Goal: Task Accomplishment & Management: Complete application form

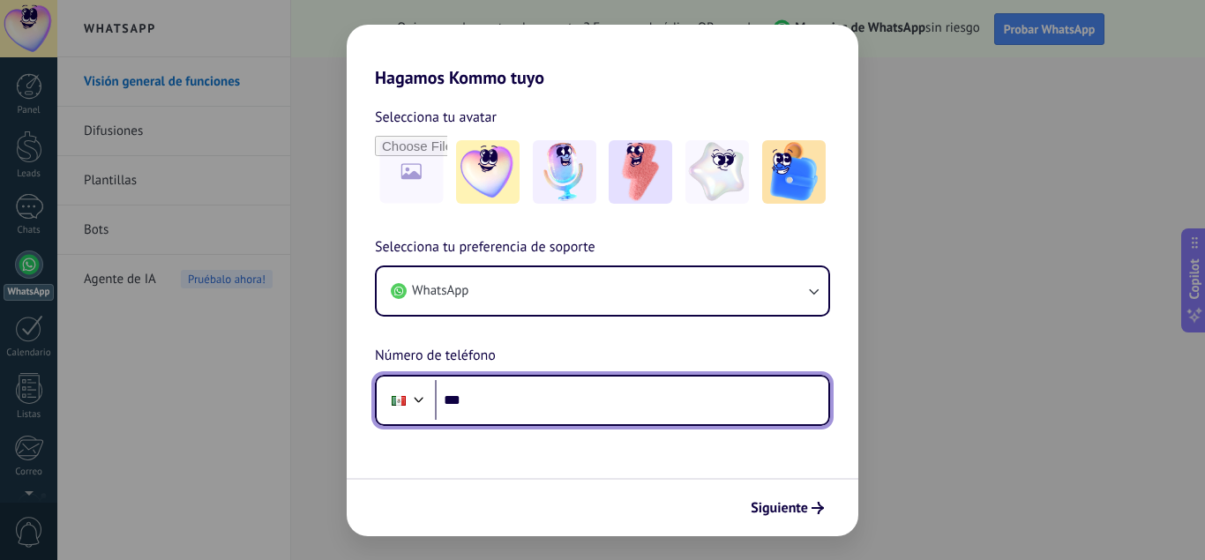
click at [592, 402] on input "***" at bounding box center [631, 400] width 393 height 41
type input "**********"
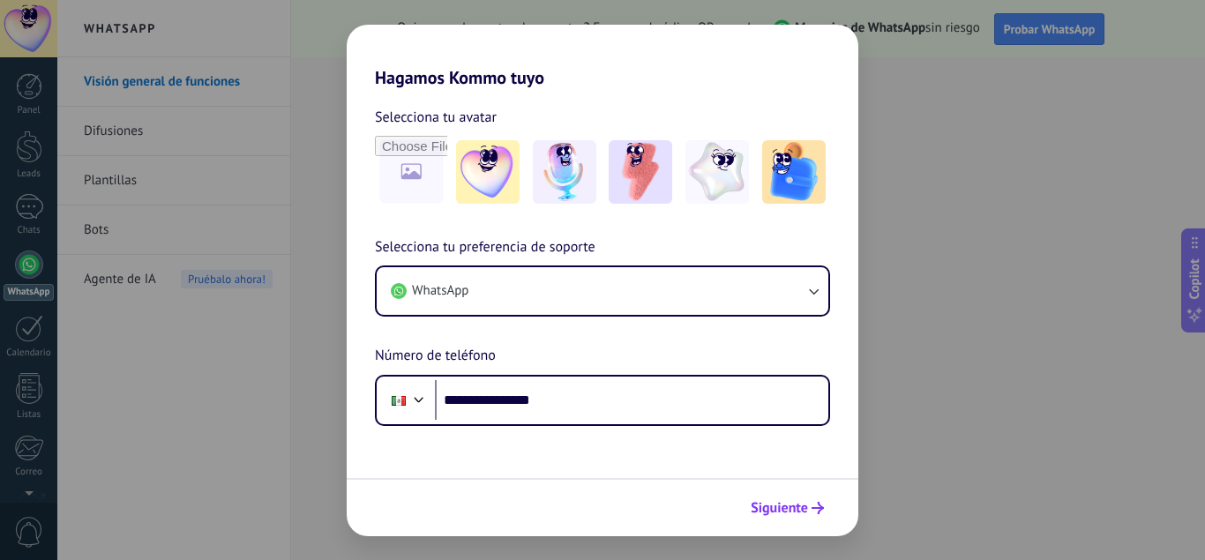
click at [816, 516] on button "Siguiente" at bounding box center [787, 508] width 89 height 30
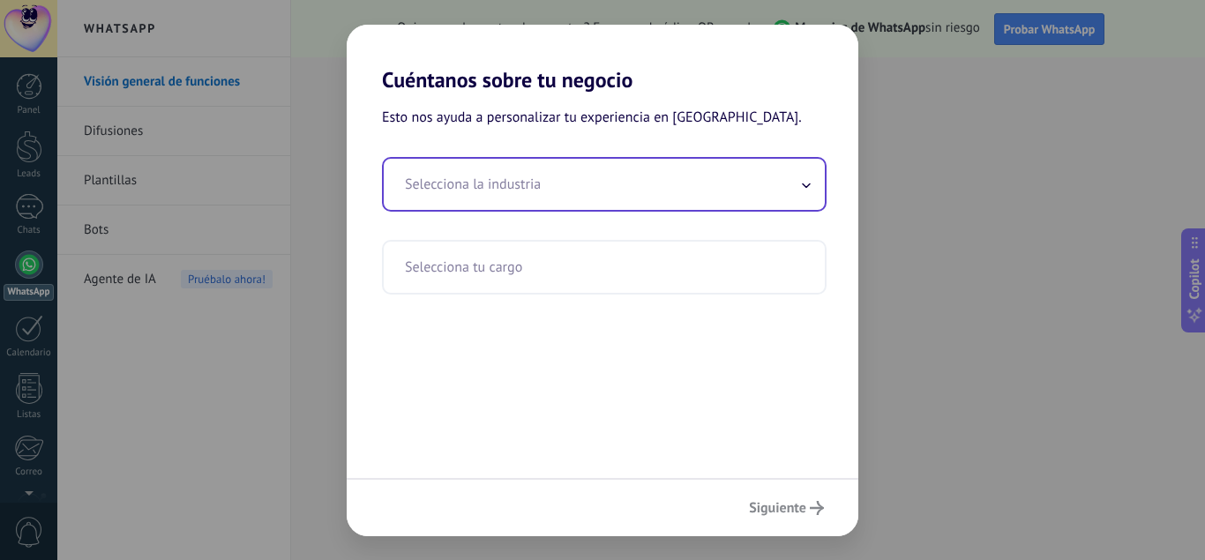
click at [519, 190] on input "text" at bounding box center [604, 184] width 441 height 51
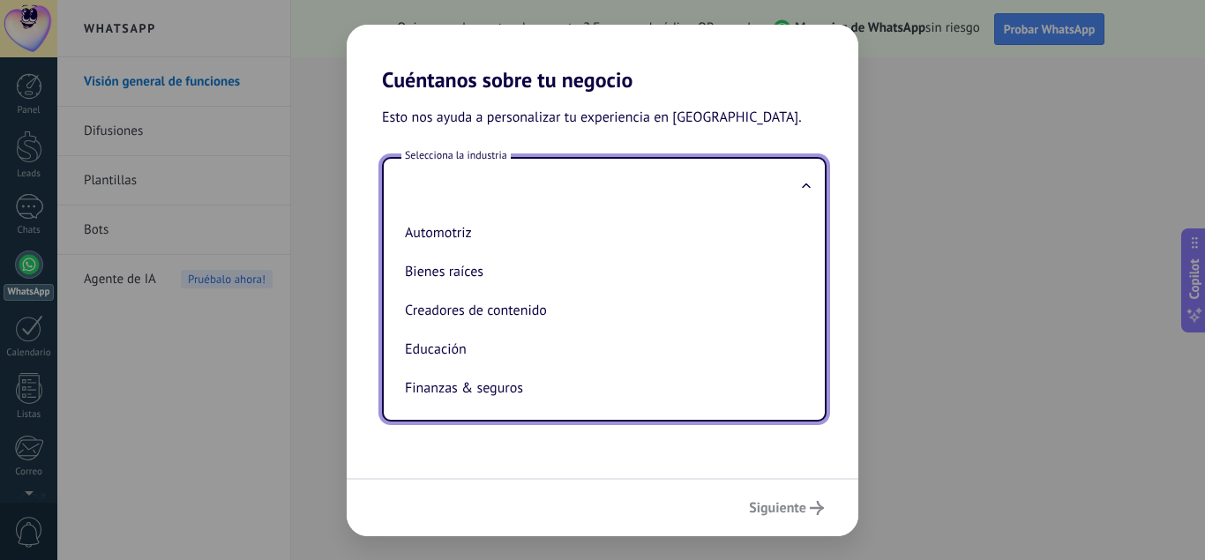
type input "*"
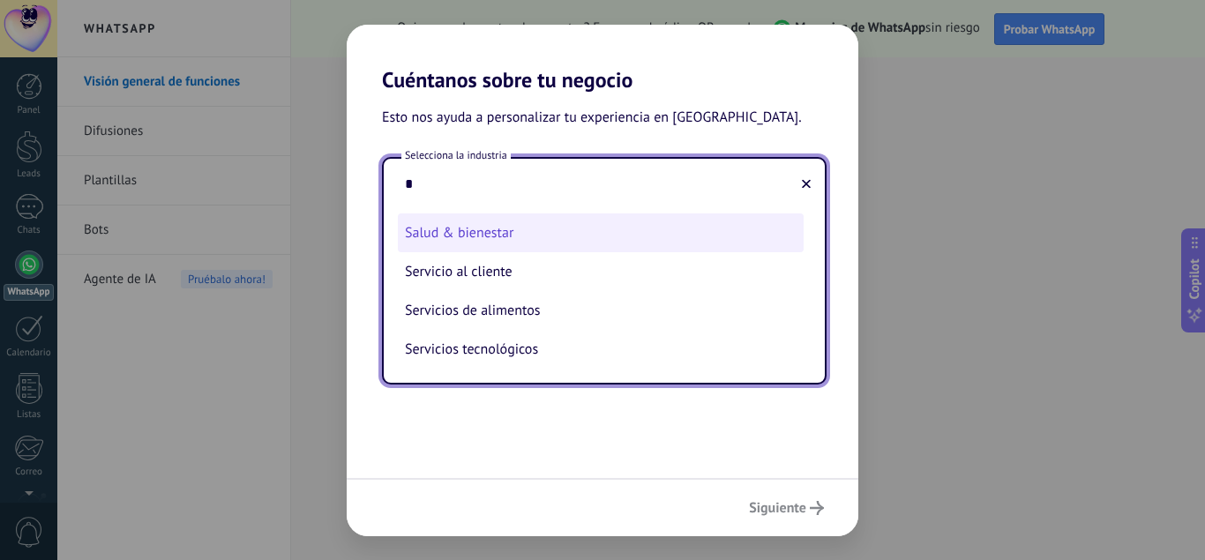
type input "*"
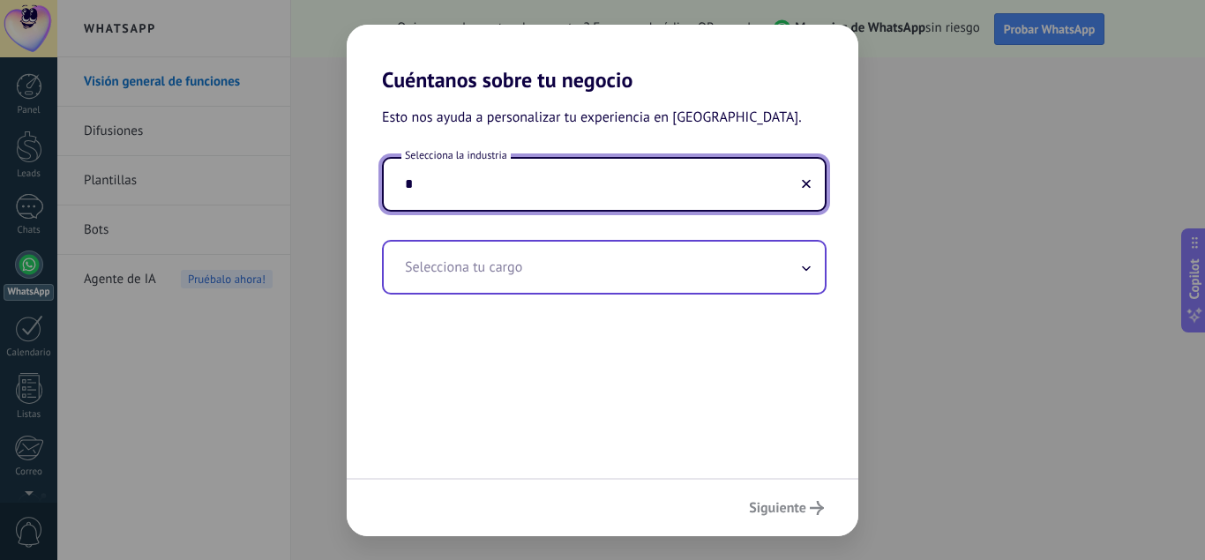
click at [456, 255] on input "text" at bounding box center [604, 267] width 441 height 51
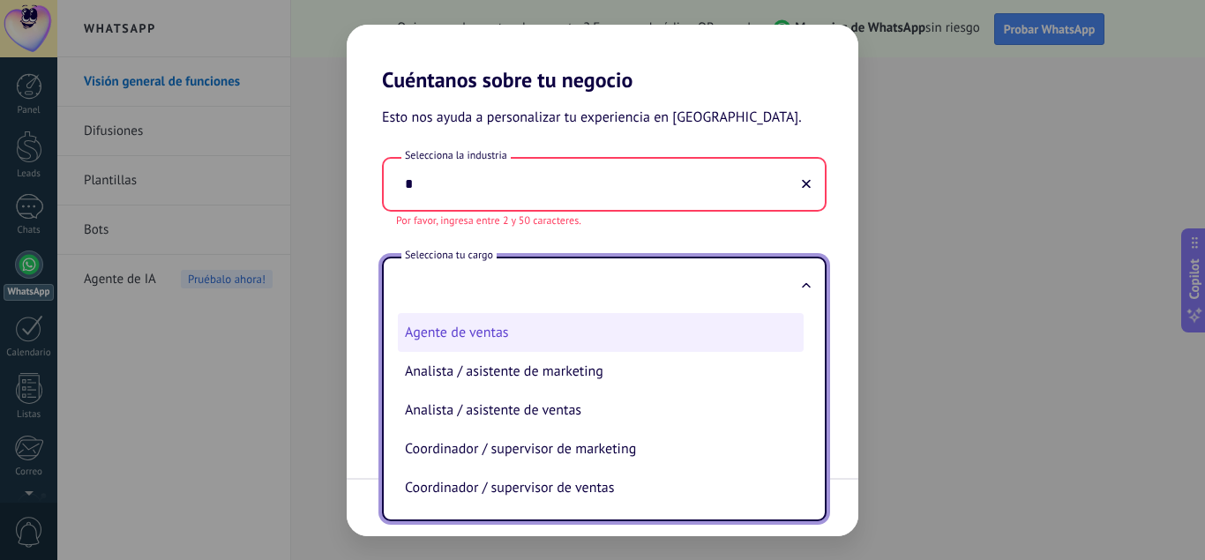
click at [471, 346] on li "Agente de ventas" at bounding box center [601, 332] width 406 height 39
type input "**********"
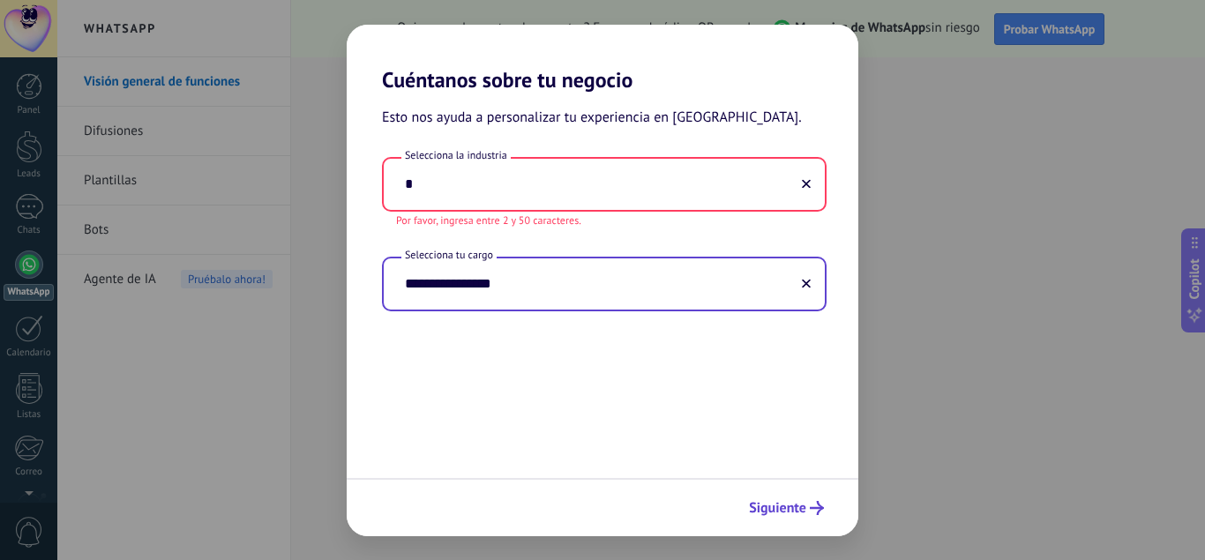
click at [775, 499] on button "Siguiente" at bounding box center [786, 508] width 91 height 30
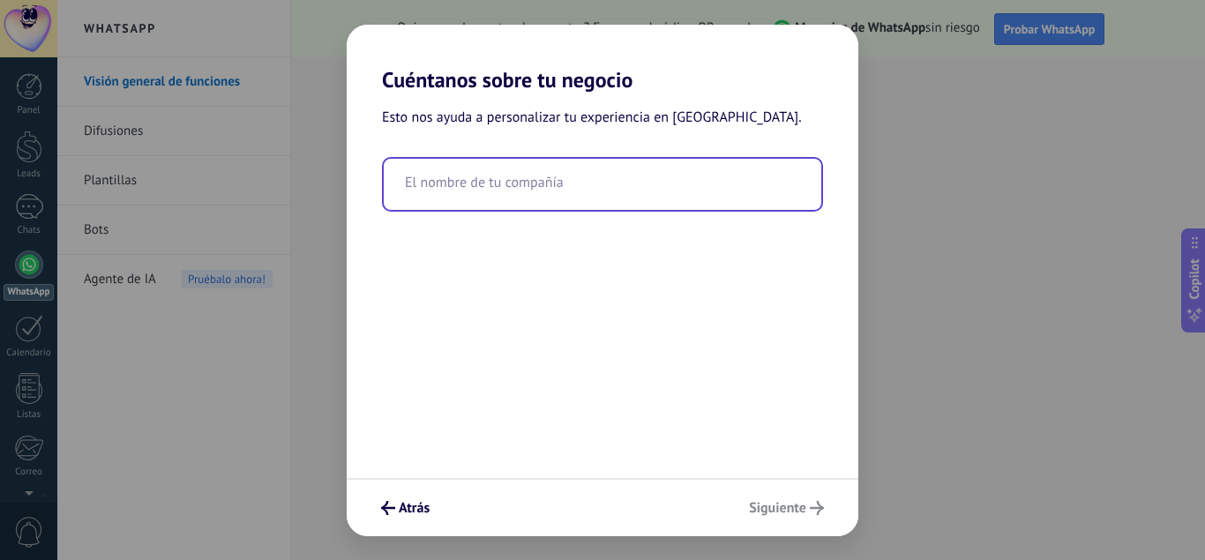
click at [452, 187] on input "text" at bounding box center [602, 184] width 437 height 51
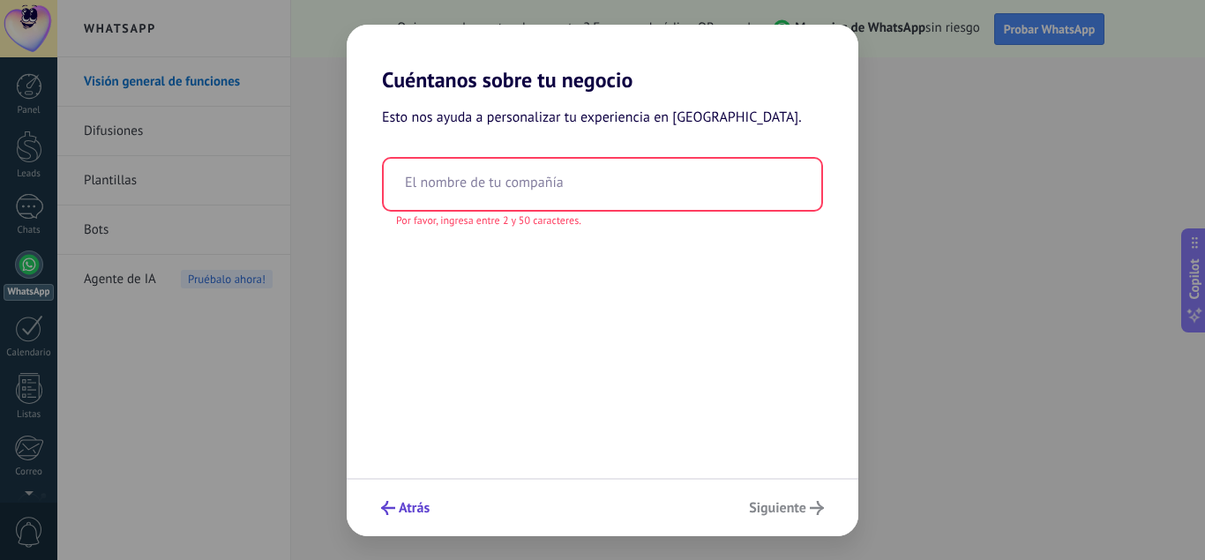
click at [418, 502] on span "Atrás" at bounding box center [414, 508] width 31 height 12
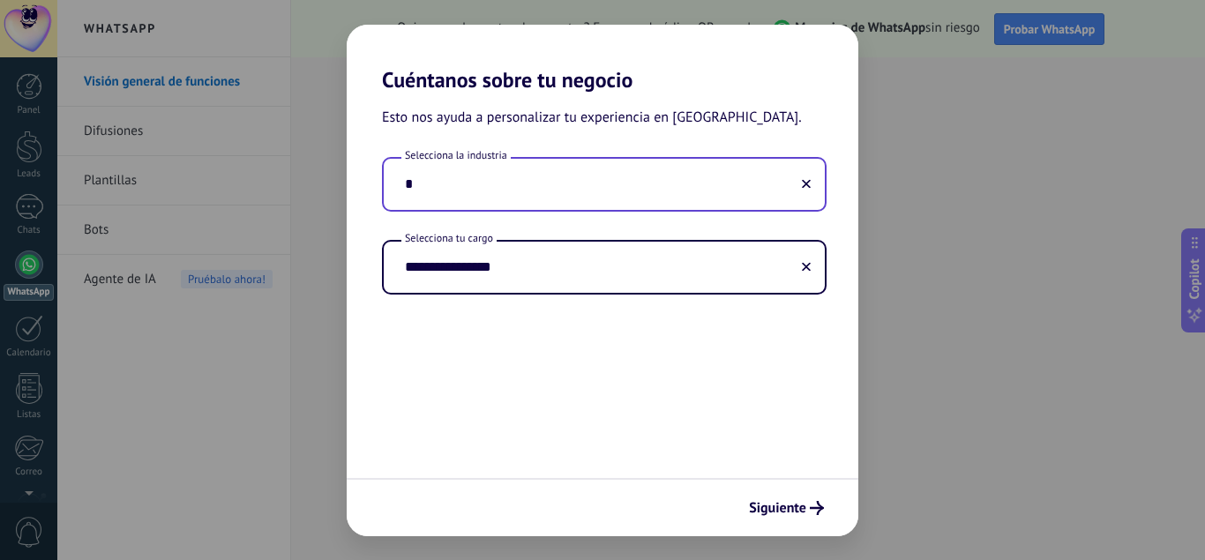
click at [445, 189] on input "*" at bounding box center [604, 184] width 441 height 51
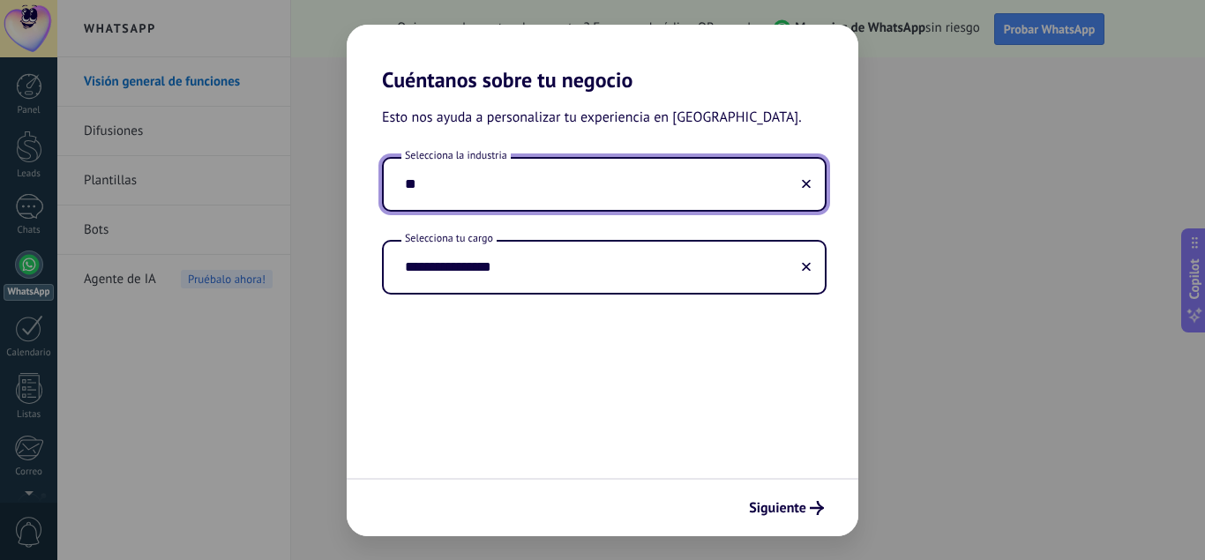
click at [454, 199] on input "**" at bounding box center [604, 184] width 441 height 51
click at [478, 179] on input "*****" at bounding box center [604, 184] width 441 height 51
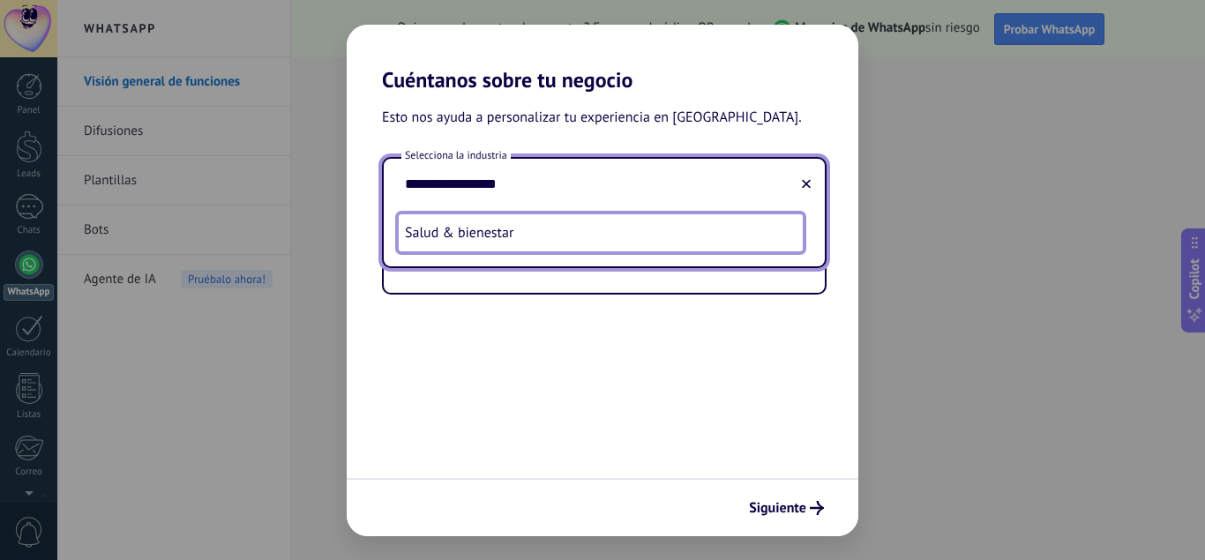
type input "**********"
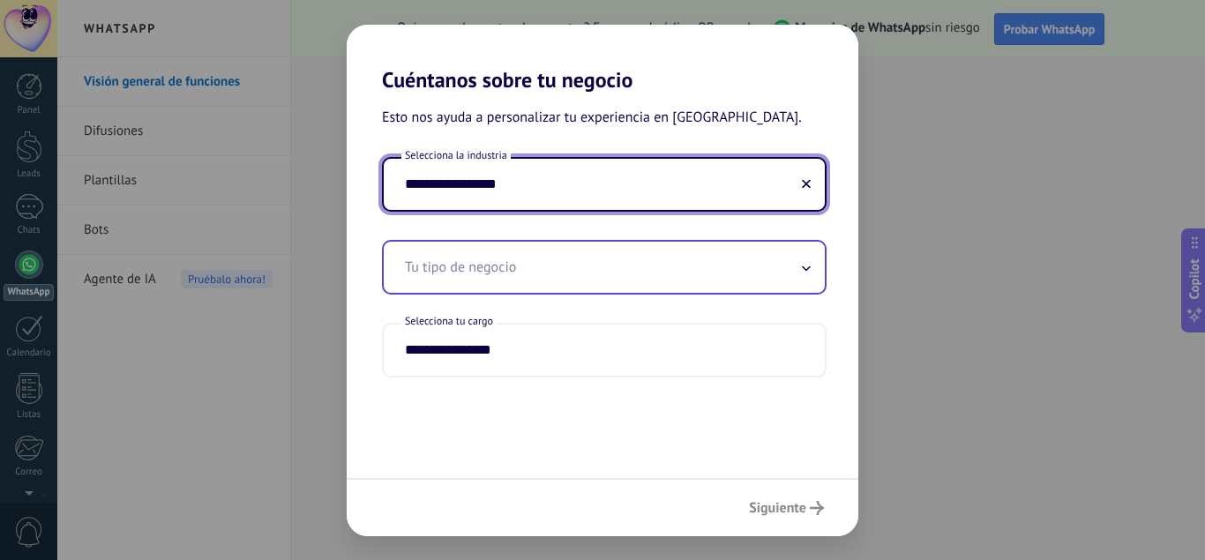
click at [587, 269] on input "text" at bounding box center [604, 267] width 441 height 51
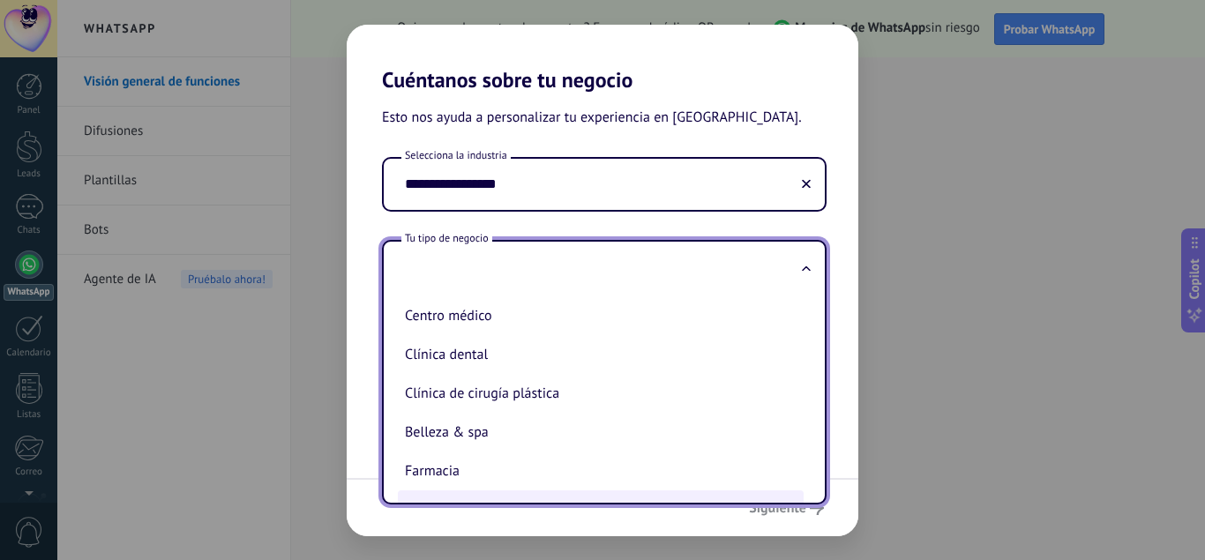
scroll to position [79, 0]
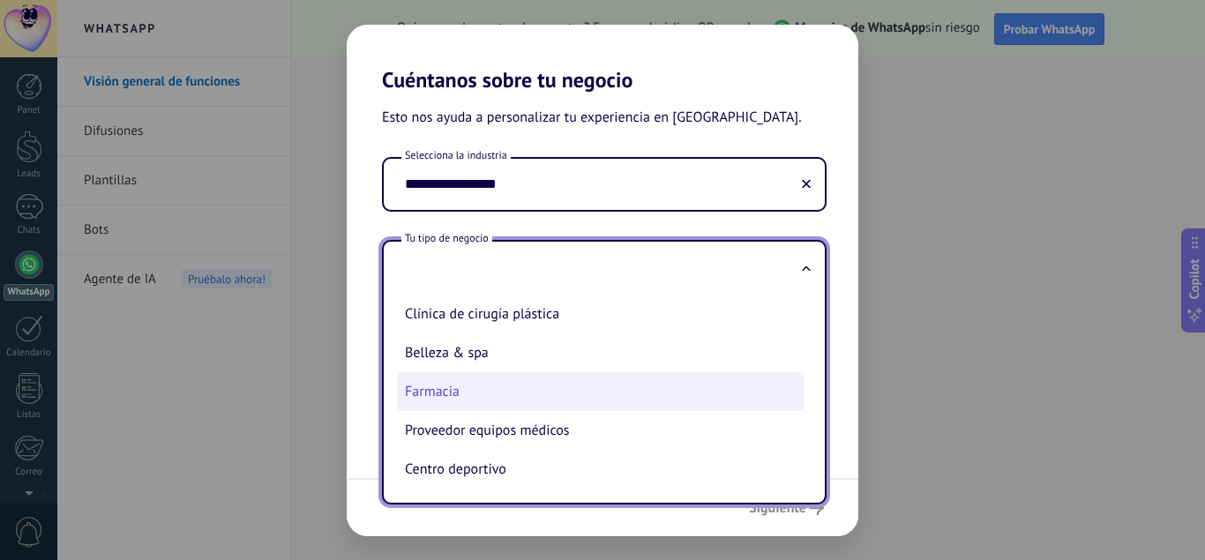
click at [605, 393] on li "Farmacia" at bounding box center [601, 391] width 406 height 39
type input "********"
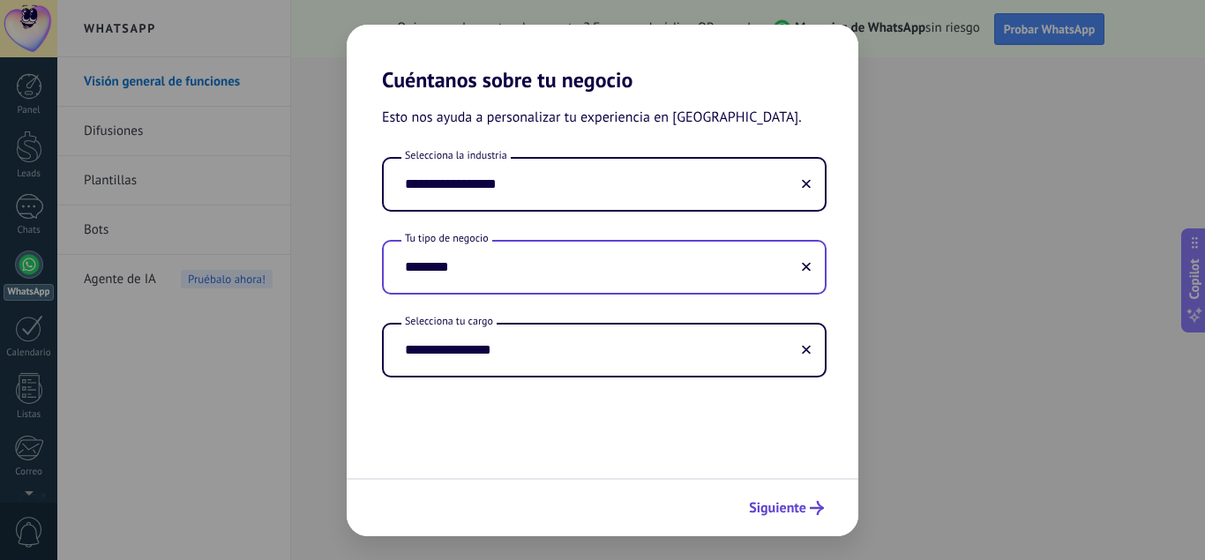
click at [764, 512] on span "Siguiente" at bounding box center [777, 508] width 57 height 12
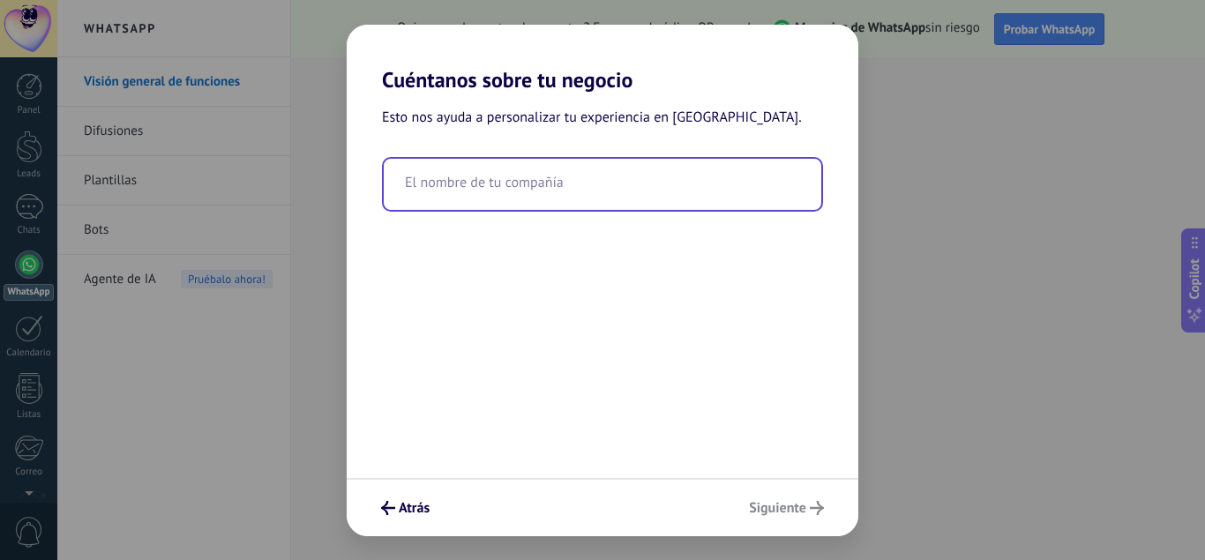
click at [450, 176] on input "text" at bounding box center [602, 184] width 437 height 51
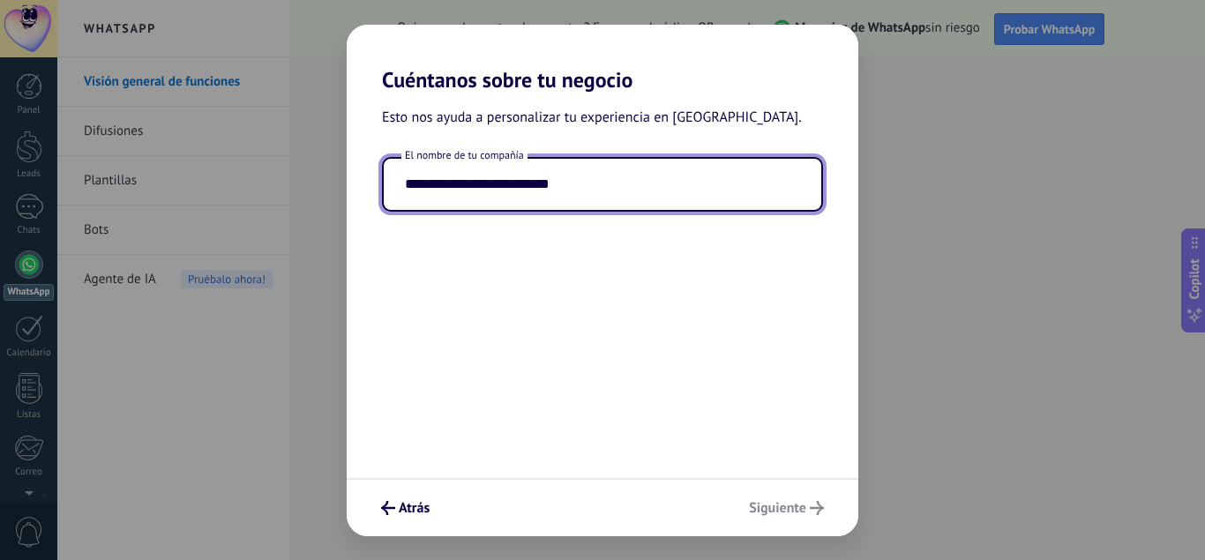
type input "**********"
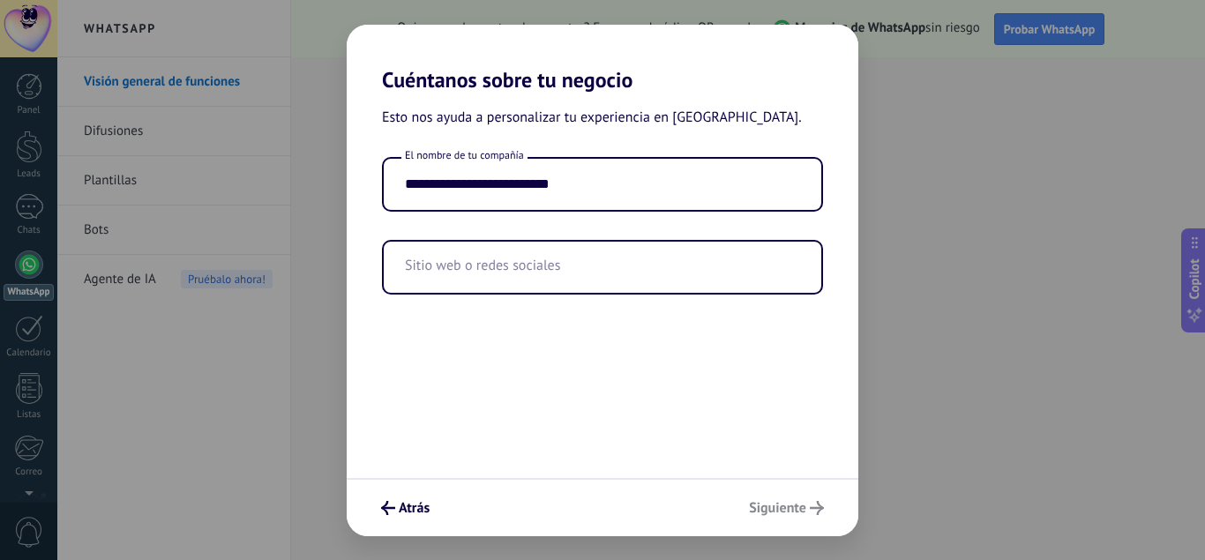
click at [780, 504] on div "Atrás Siguiente" at bounding box center [603, 507] width 512 height 58
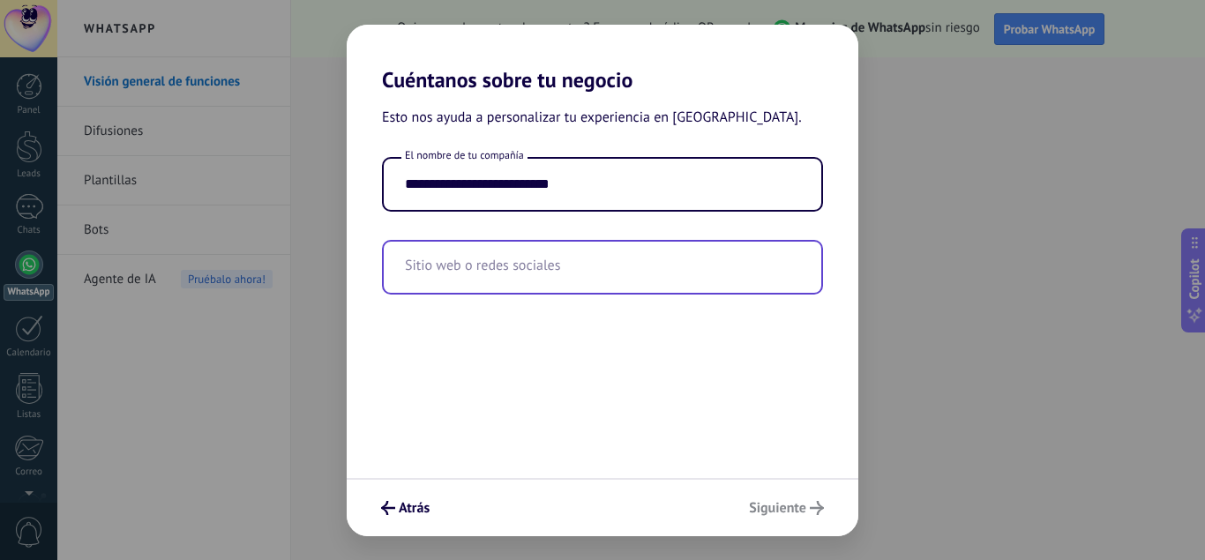
click at [538, 260] on input "text" at bounding box center [602, 267] width 437 height 51
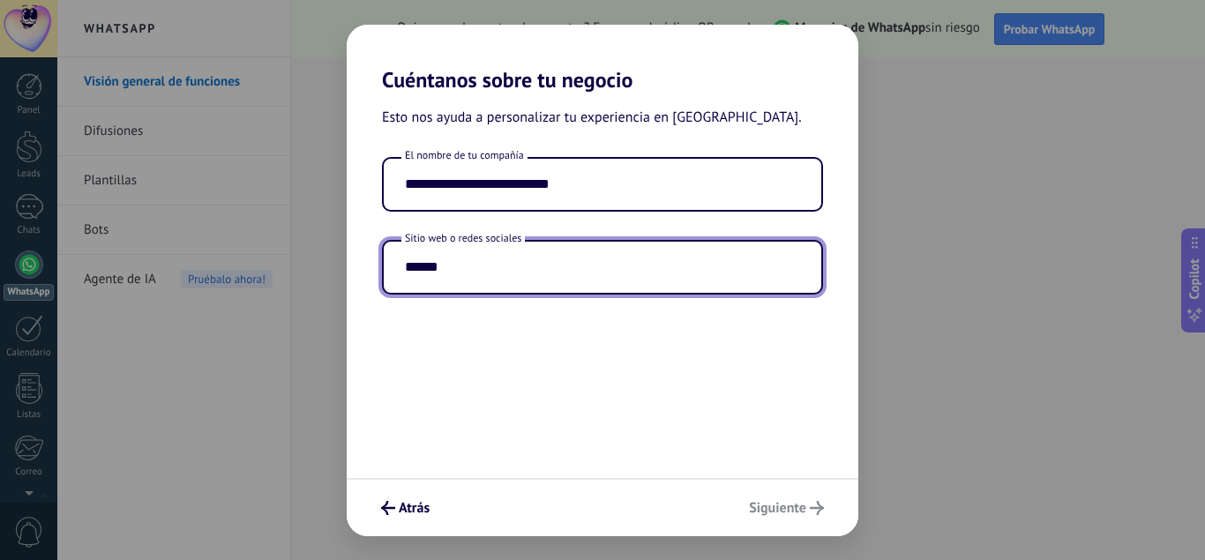
type input "******"
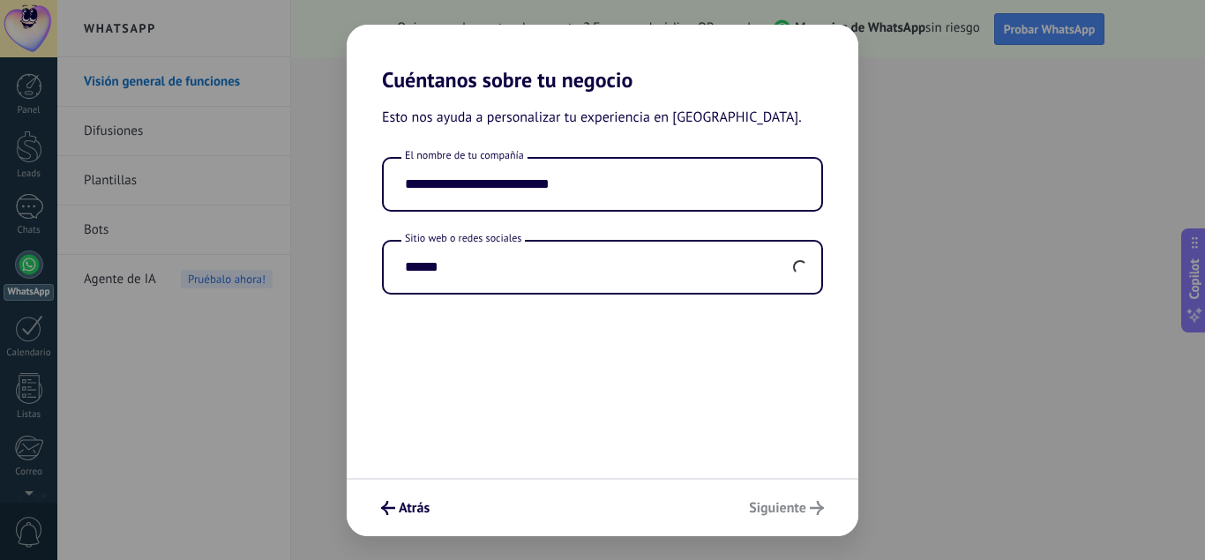
click at [775, 503] on div "Atrás Siguiente" at bounding box center [603, 507] width 512 height 58
click at [777, 508] on span "Siguiente" at bounding box center [777, 508] width 57 height 12
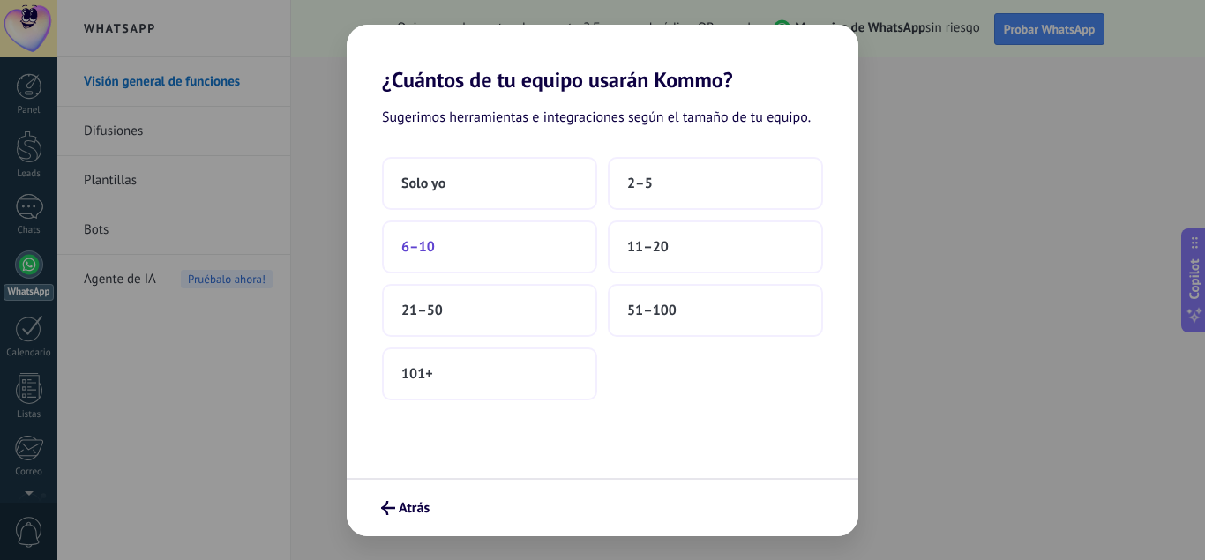
click at [498, 232] on button "6–10" at bounding box center [489, 246] width 215 height 53
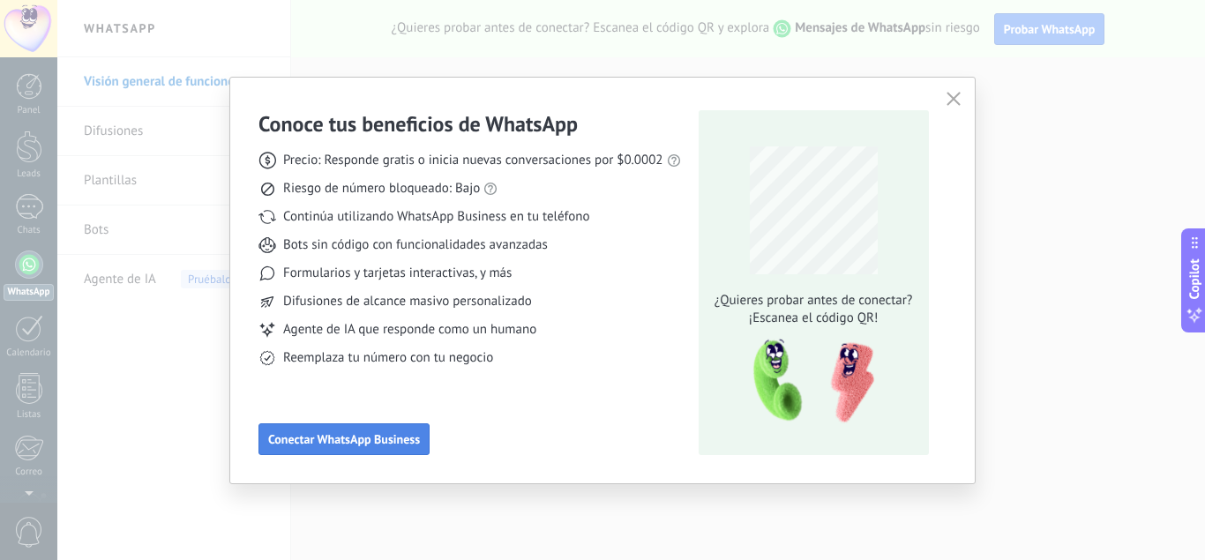
click at [393, 445] on span "Conectar WhatsApp Business" at bounding box center [344, 439] width 152 height 12
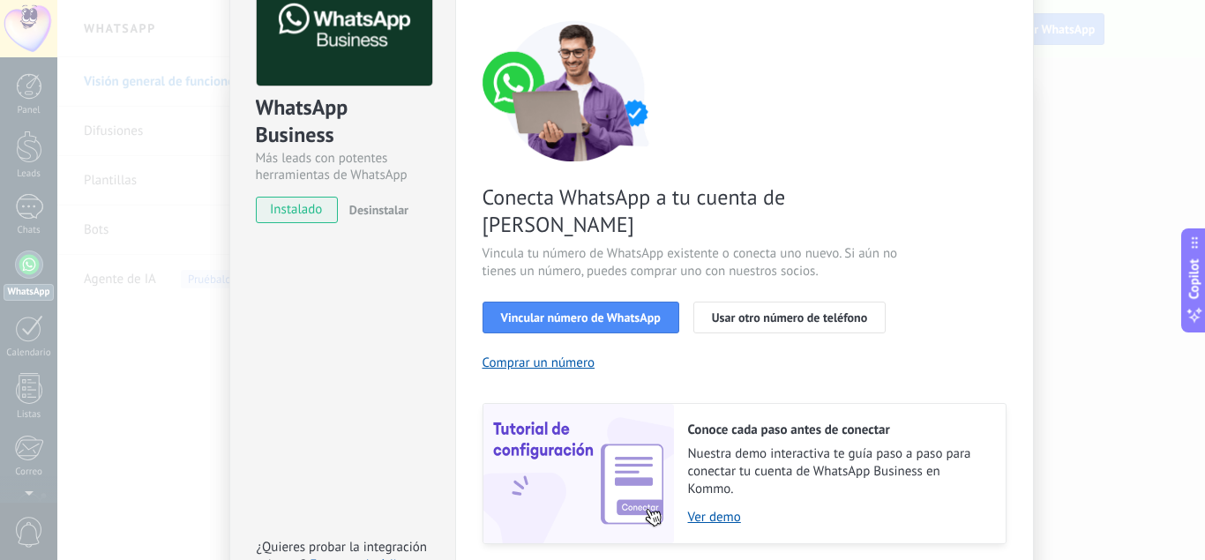
scroll to position [124, 0]
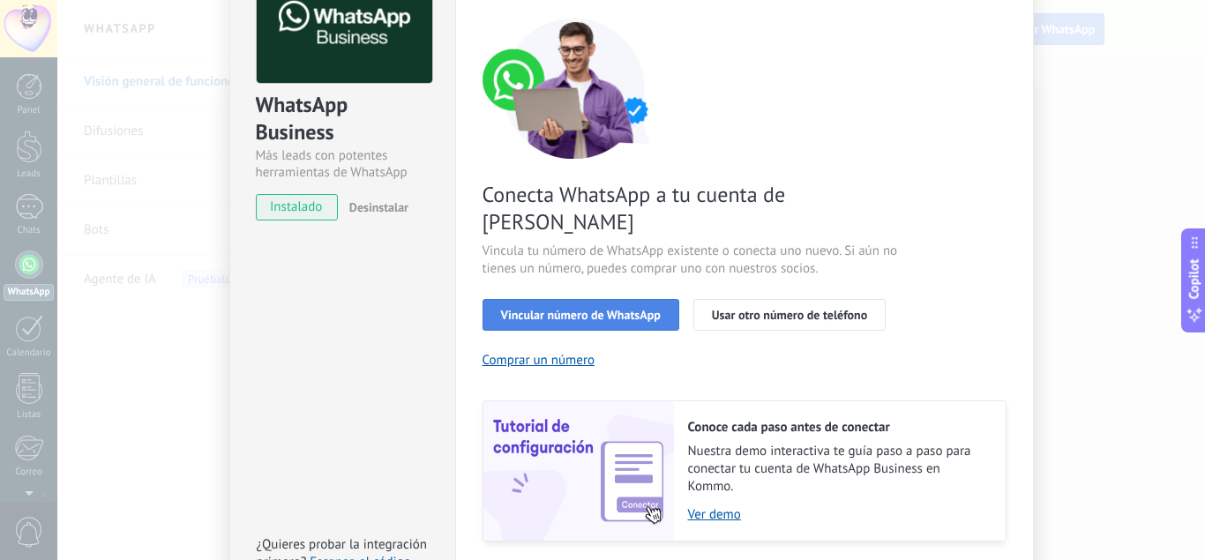
click at [571, 309] on span "Vincular número de WhatsApp" at bounding box center [581, 315] width 160 height 12
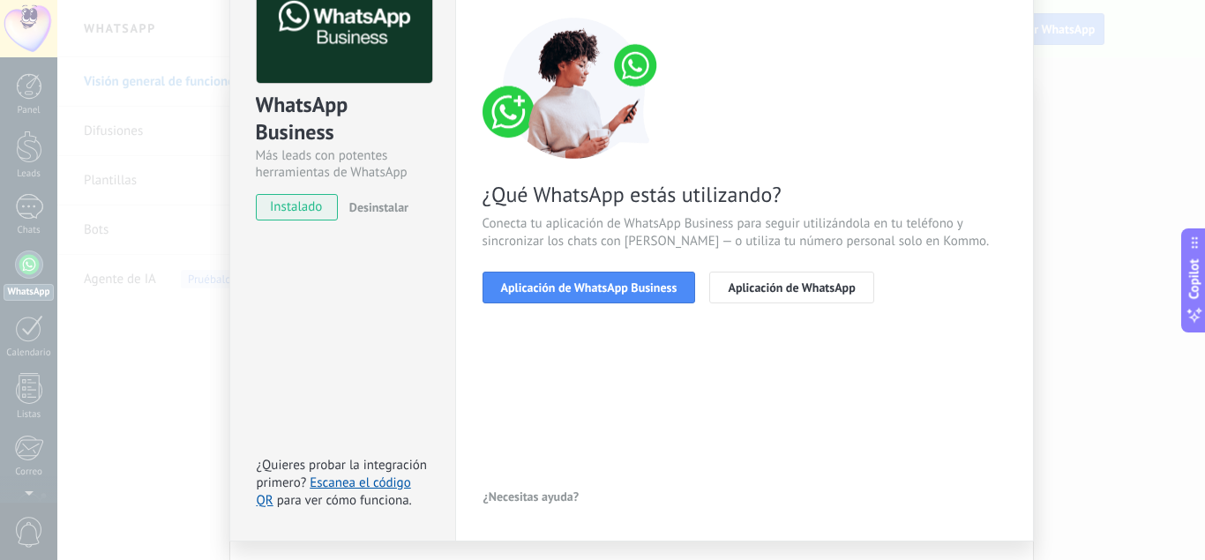
click at [571, 281] on span "Aplicación de WhatsApp Business" at bounding box center [589, 287] width 176 height 12
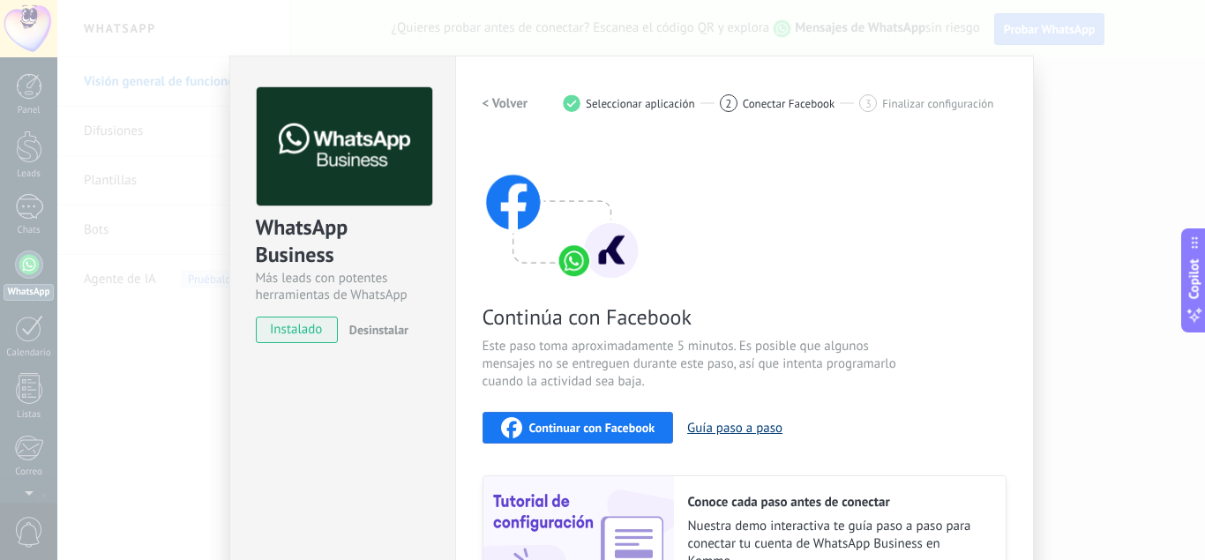
scroll to position [0, 0]
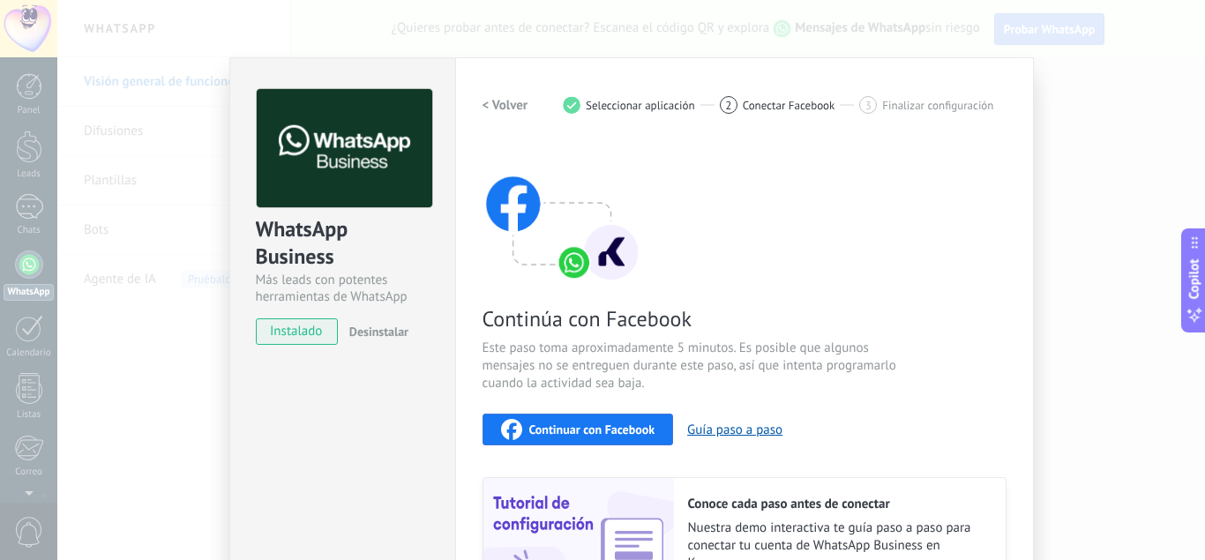
click at [588, 433] on span "Continuar con Facebook" at bounding box center [592, 429] width 126 height 12
click at [494, 108] on h2 "< Volver" at bounding box center [505, 105] width 46 height 17
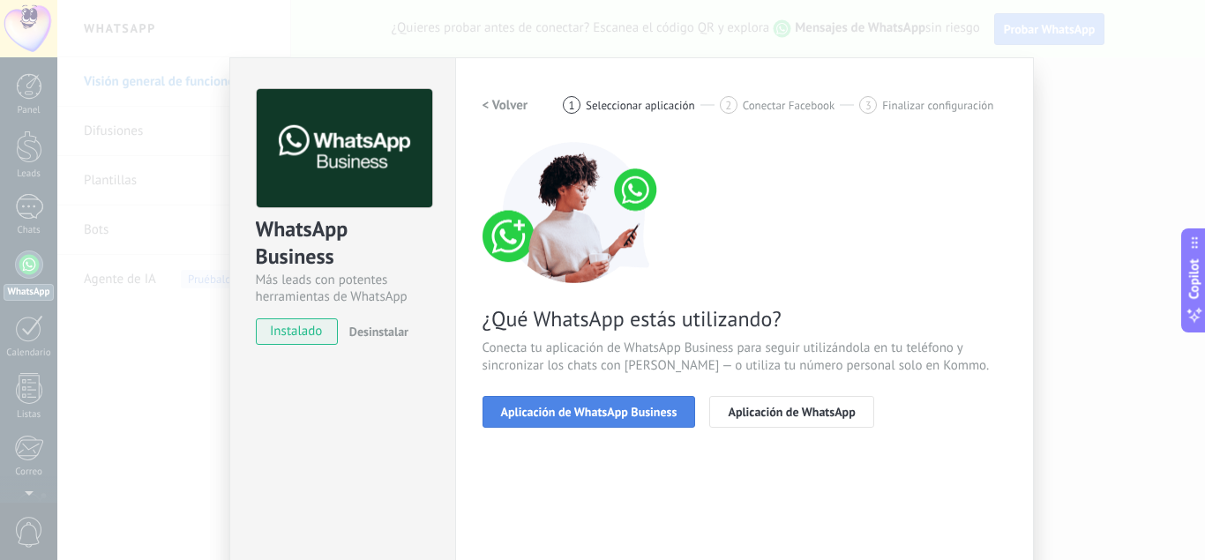
click at [626, 411] on span "Aplicación de WhatsApp Business" at bounding box center [589, 412] width 176 height 12
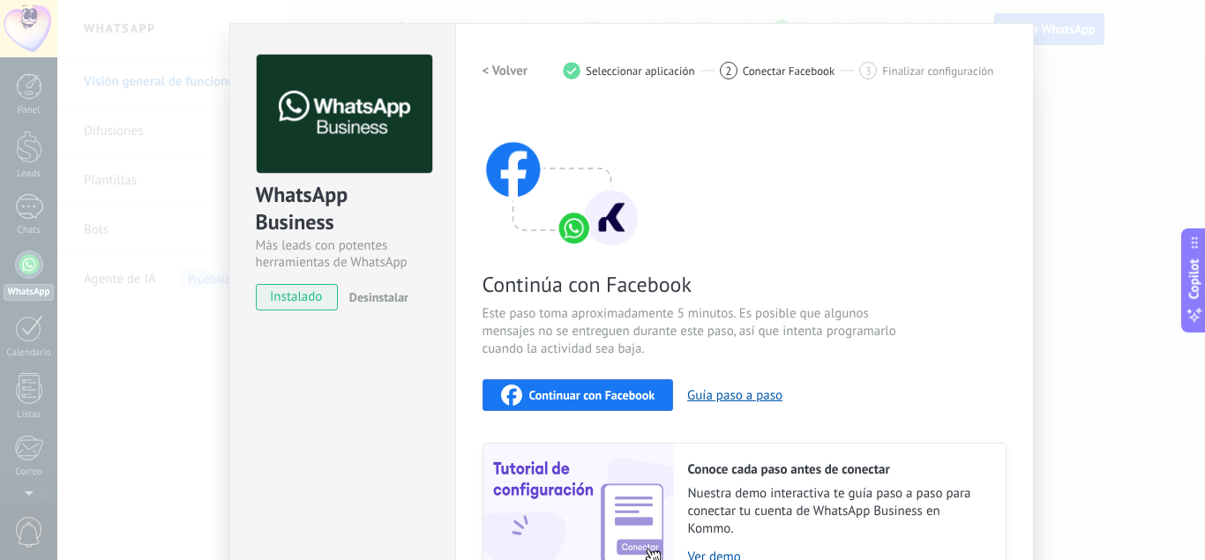
scroll to position [32, 0]
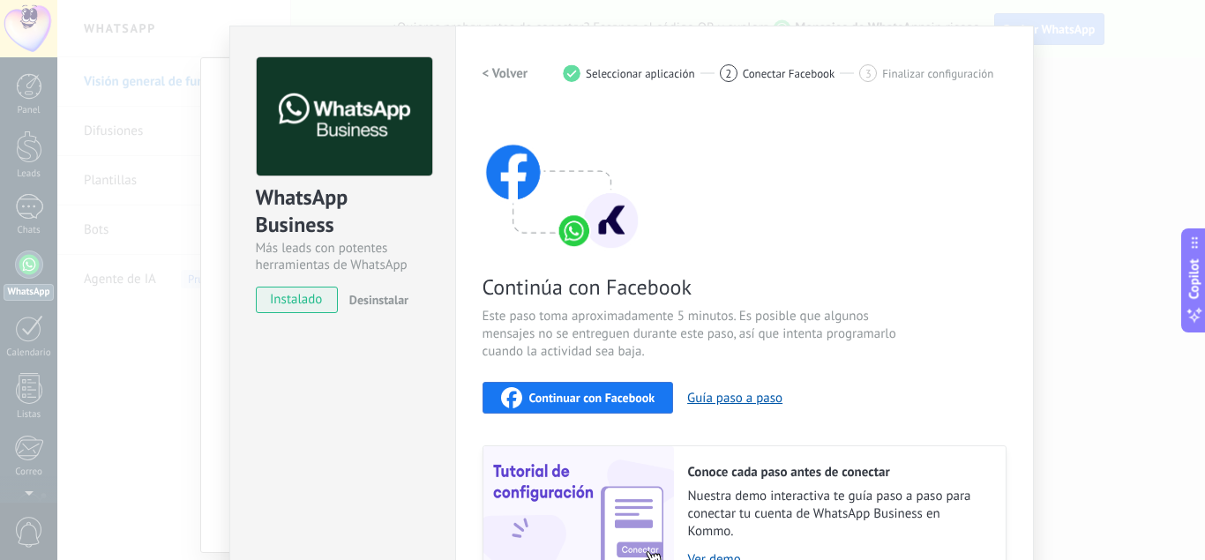
click at [607, 397] on span "Continuar con Facebook" at bounding box center [592, 398] width 126 height 12
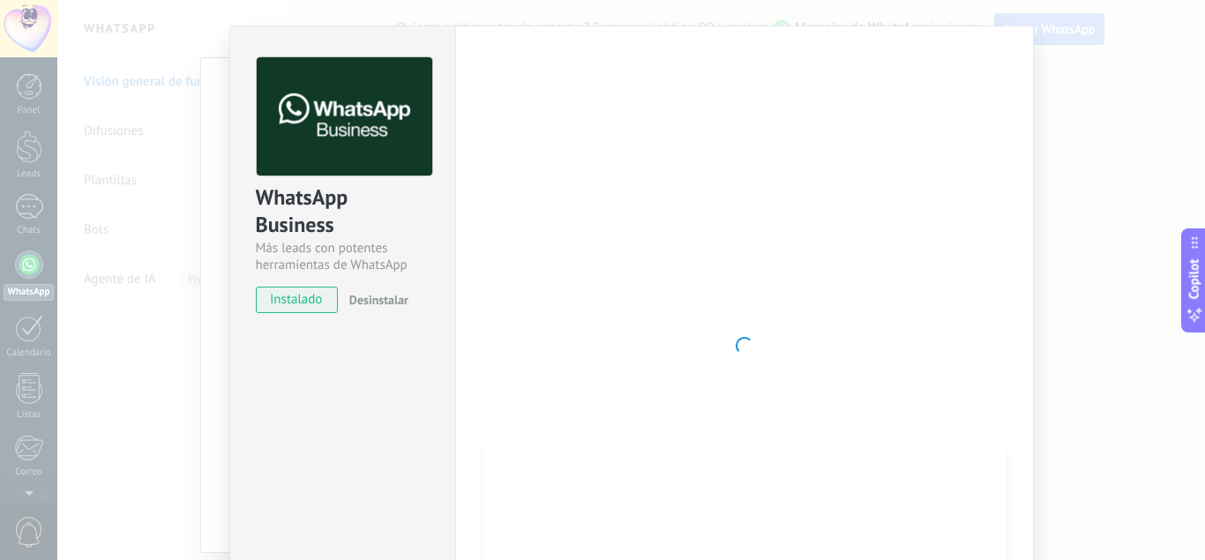
click at [642, 267] on div at bounding box center [744, 345] width 524 height 577
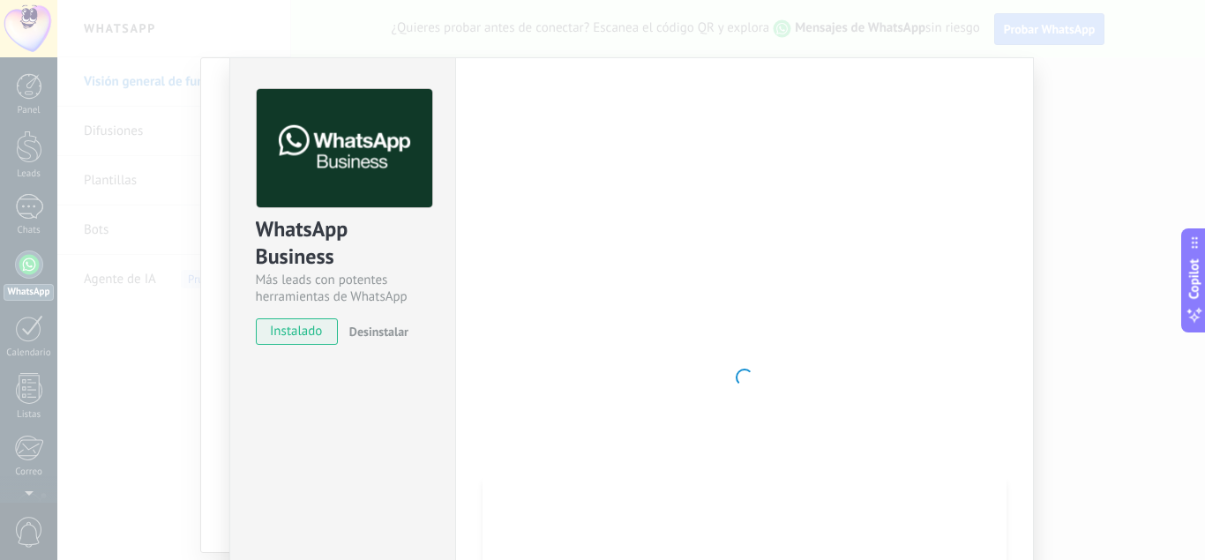
scroll to position [203, 0]
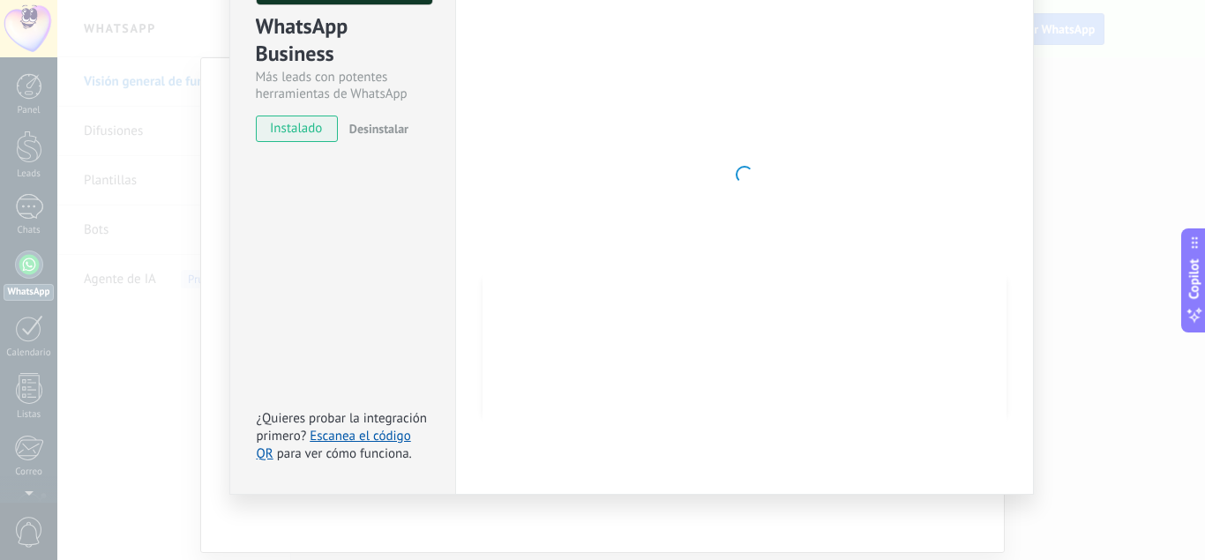
click at [276, 130] on span "instalado" at bounding box center [297, 129] width 80 height 26
click at [381, 438] on link "Escanea el código QR" at bounding box center [334, 445] width 154 height 34
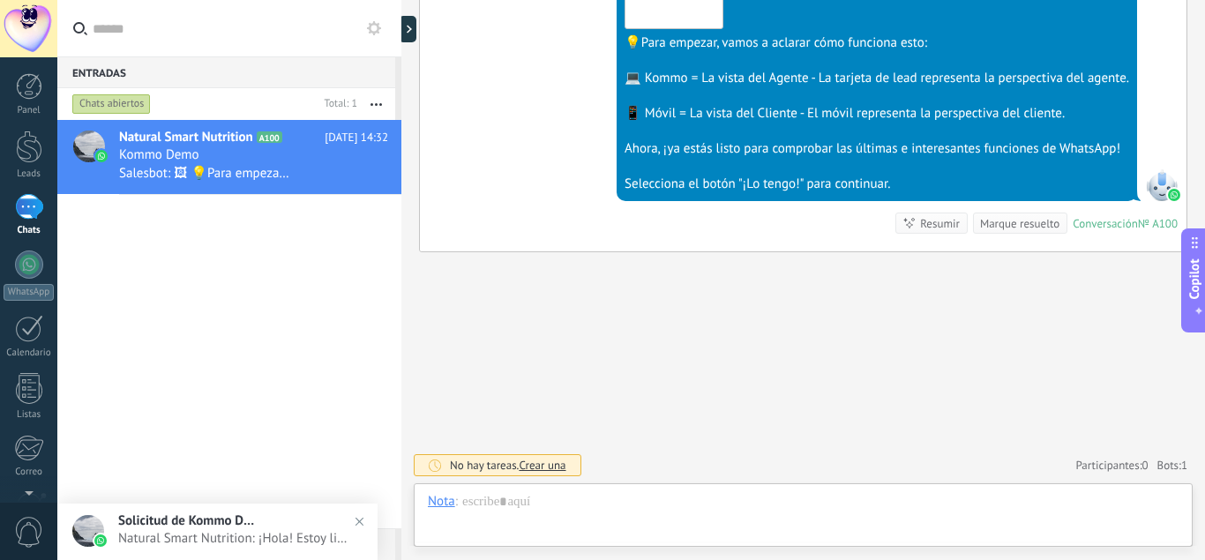
scroll to position [26, 0]
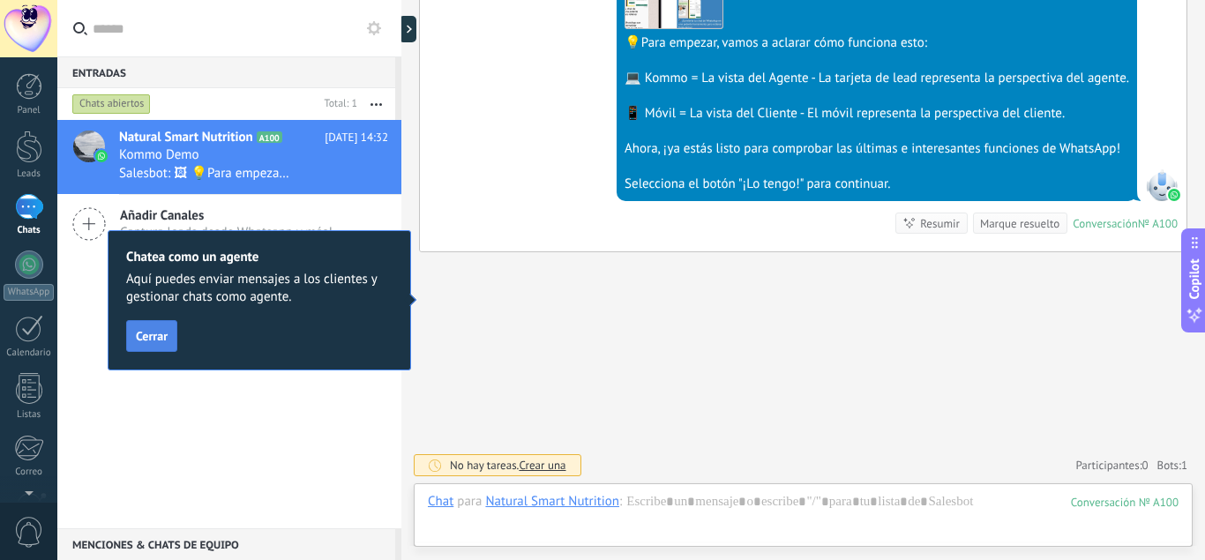
click at [158, 335] on span "Cerrar" at bounding box center [152, 336] width 32 height 12
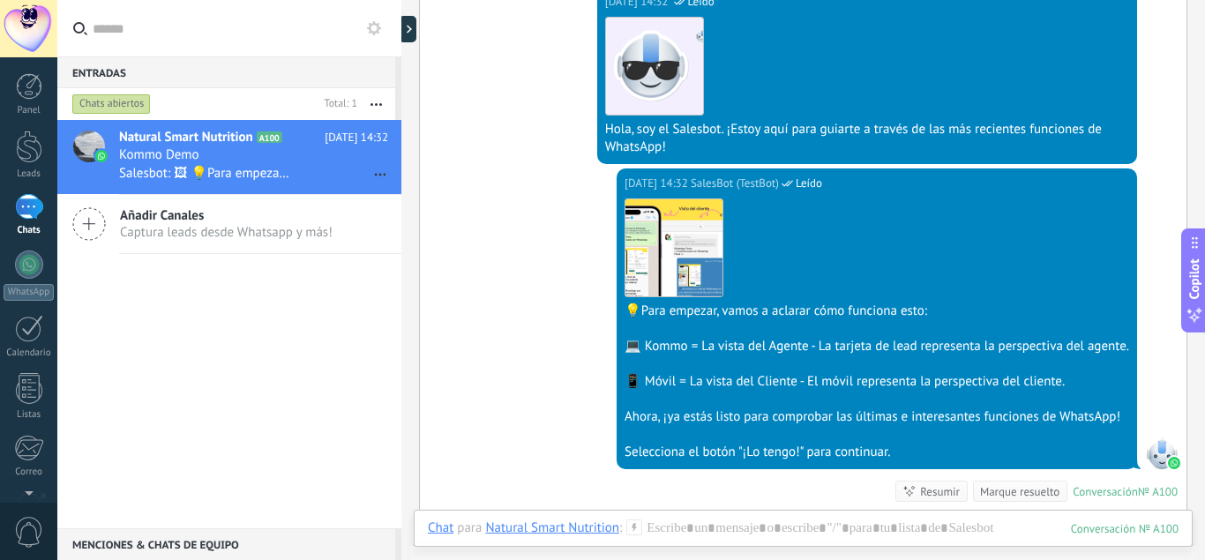
scroll to position [362, 0]
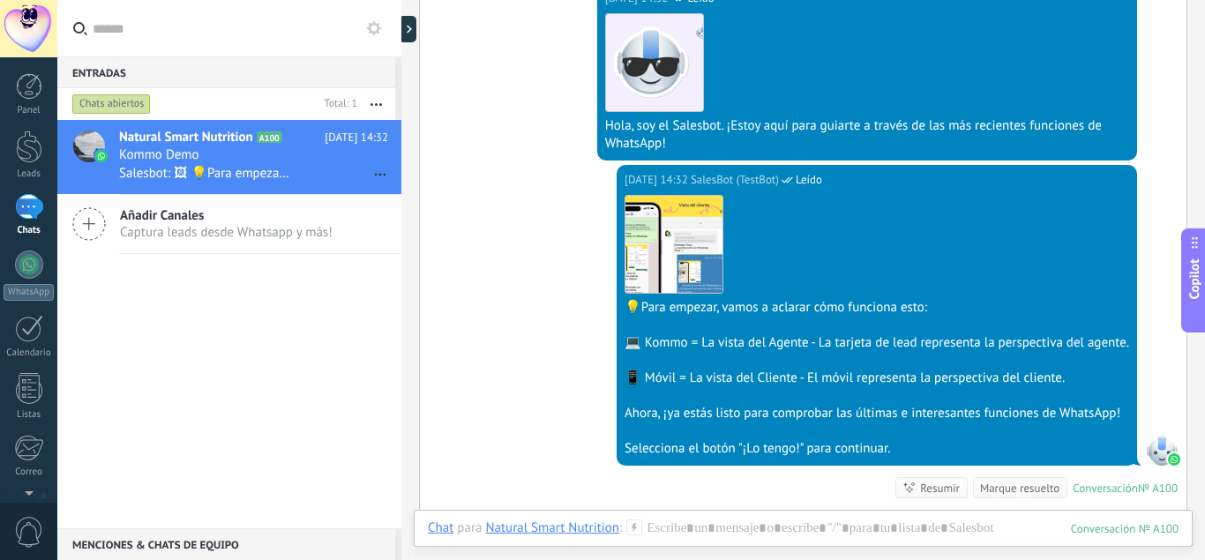
click at [191, 241] on div "Añadir Canales Captura leads desde Whatsapp y más!" at bounding box center [229, 224] width 344 height 59
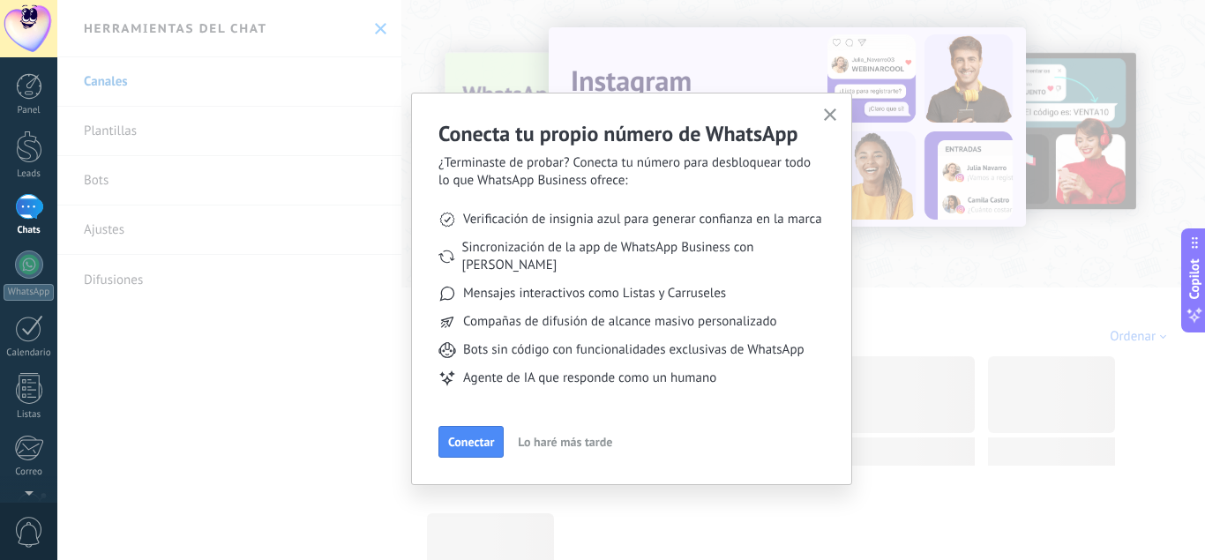
scroll to position [26, 0]
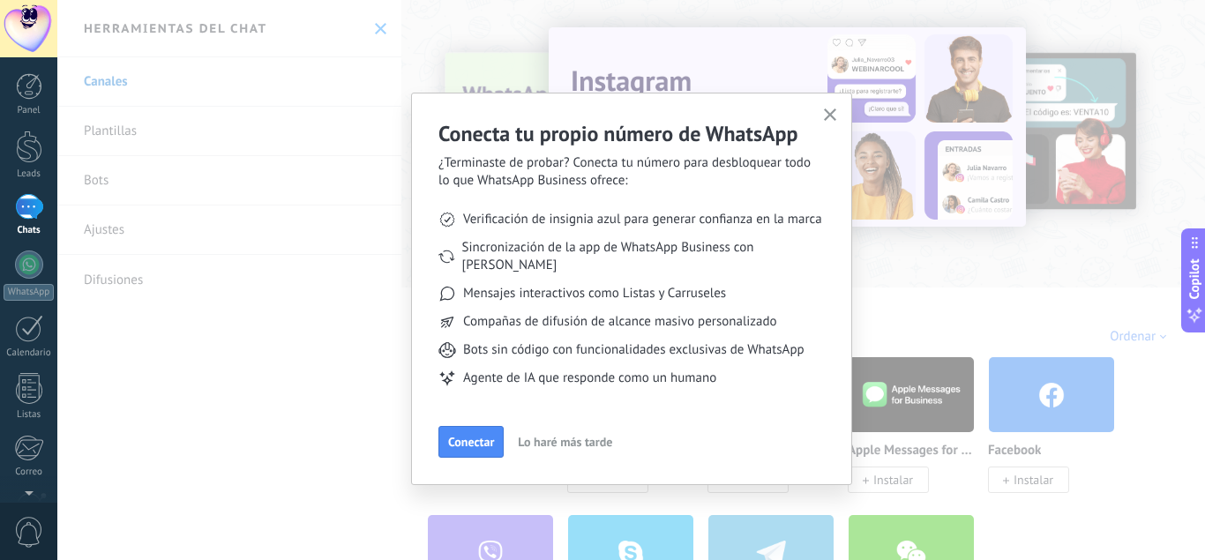
click at [828, 112] on icon "button" at bounding box center [830, 114] width 13 height 13
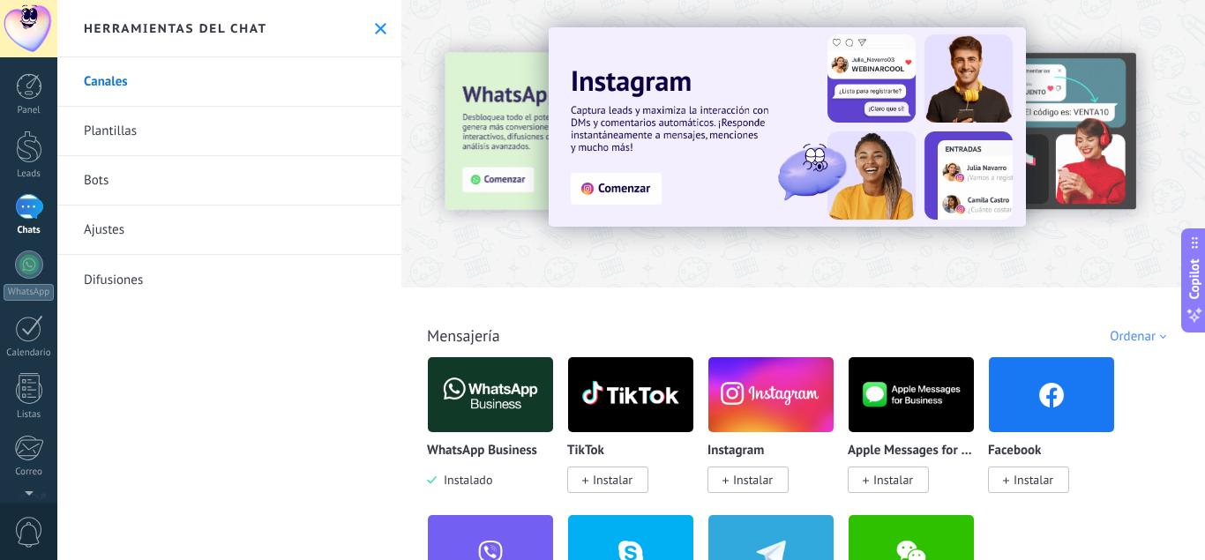
click at [120, 274] on link "Difusiones" at bounding box center [229, 279] width 344 height 49
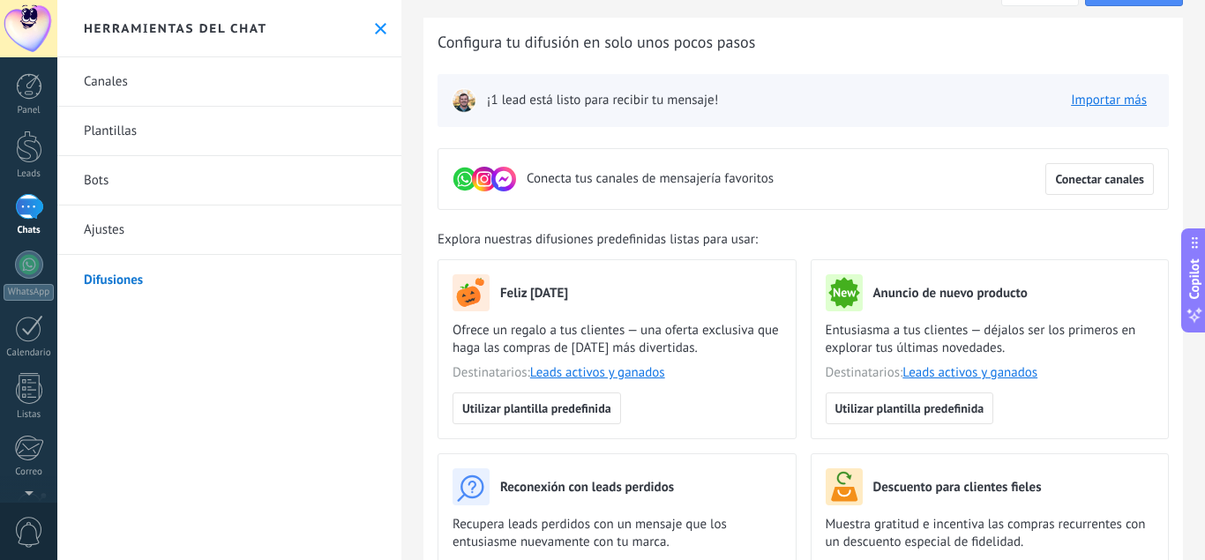
scroll to position [54, 0]
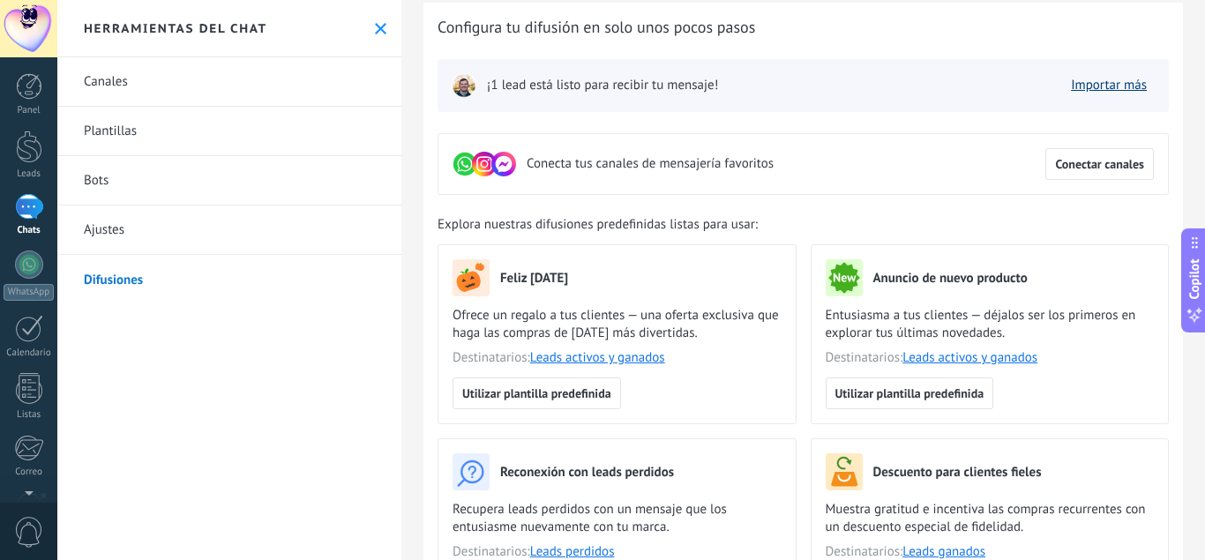
click at [1101, 86] on link "Importar más" at bounding box center [1109, 85] width 76 height 17
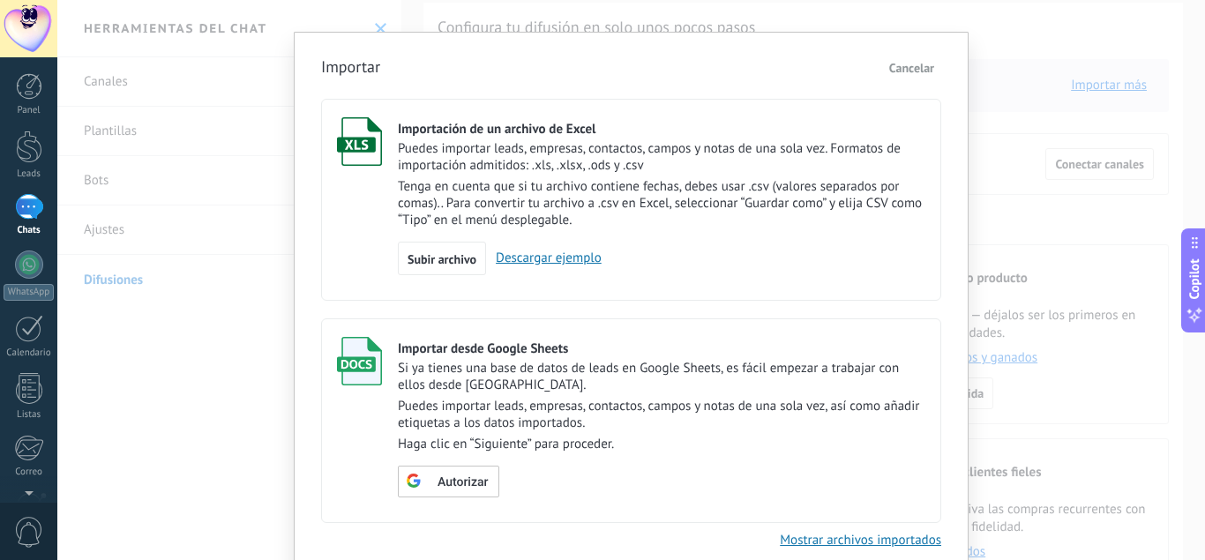
scroll to position [11, 0]
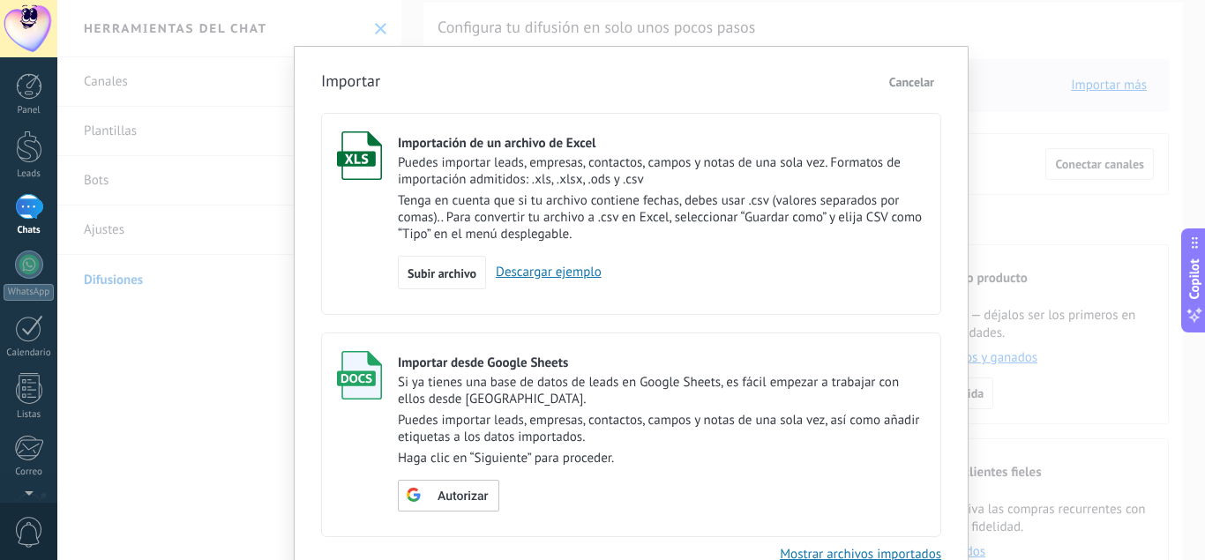
click at [201, 347] on div "Importar Cancelar Importación de un archivo de Excel Puedes importar leads, emp…" at bounding box center [630, 280] width 1147 height 560
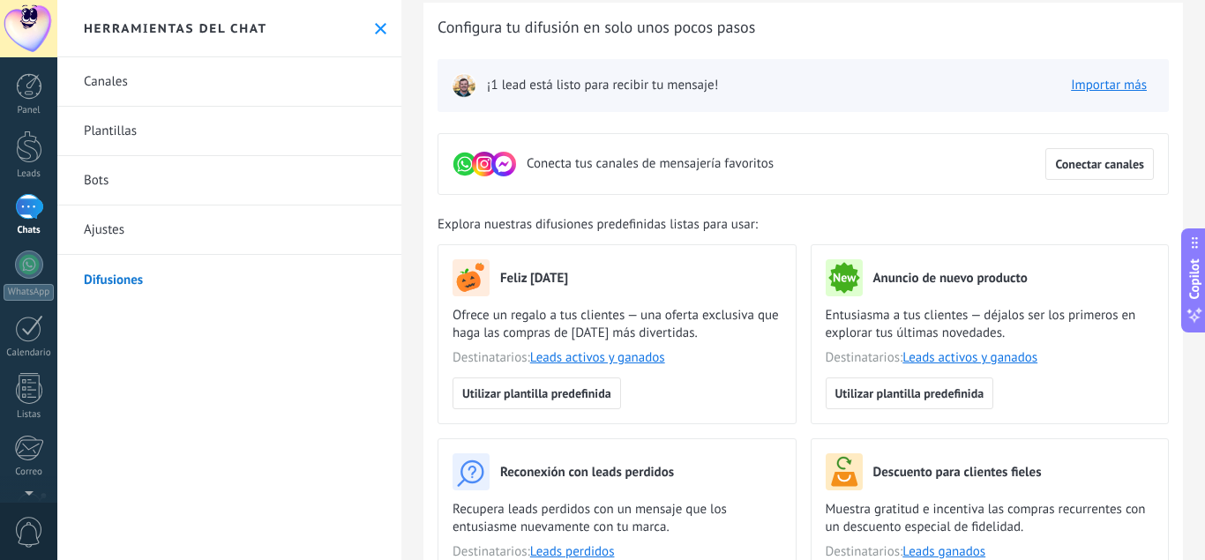
scroll to position [54, 0]
click at [27, 282] on div "WhatsApp" at bounding box center [28, 275] width 57 height 50
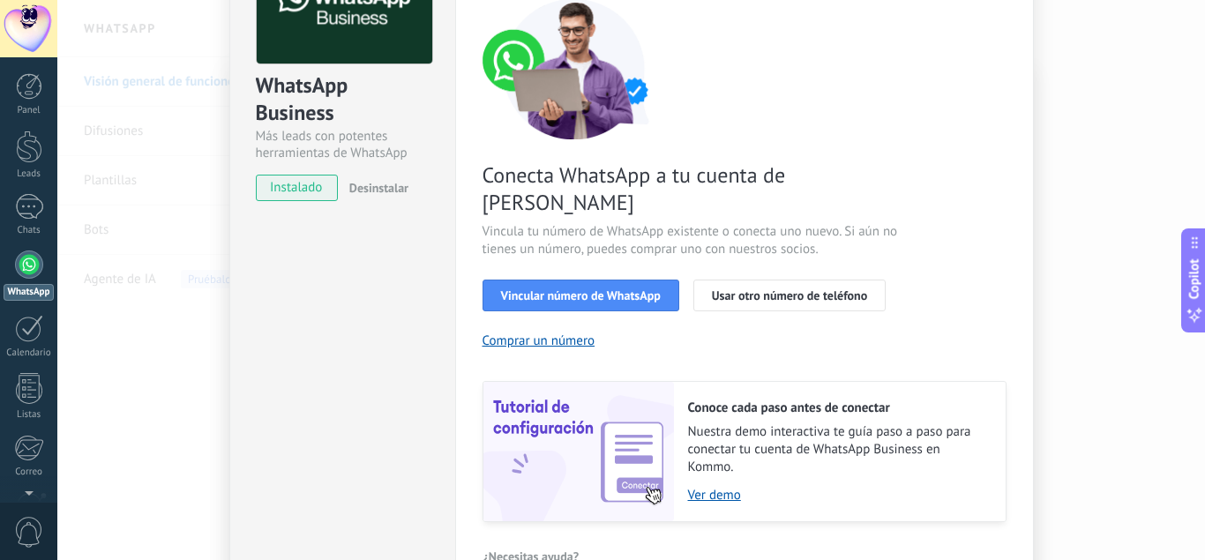
scroll to position [154, 0]
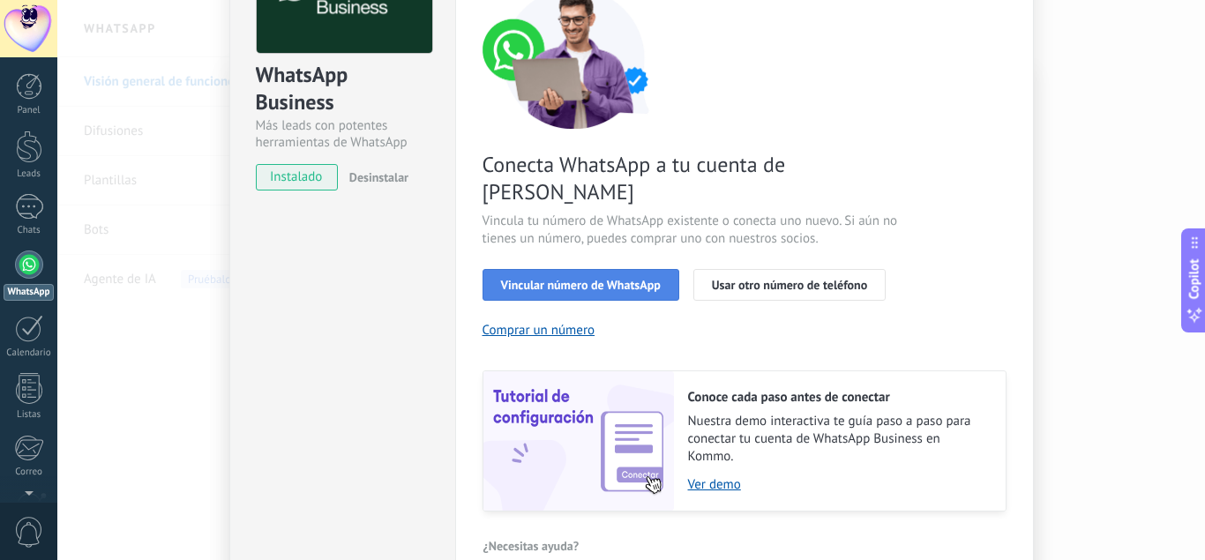
click at [557, 279] on span "Vincular número de WhatsApp" at bounding box center [581, 285] width 160 height 12
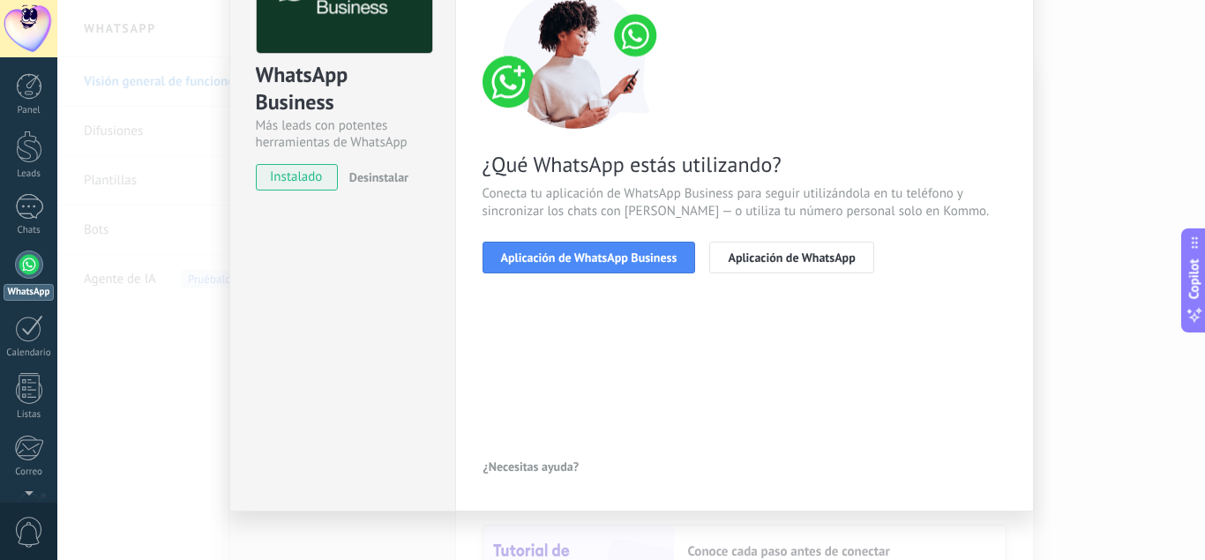
click at [557, 259] on span "Aplicación de WhatsApp Business" at bounding box center [589, 257] width 176 height 12
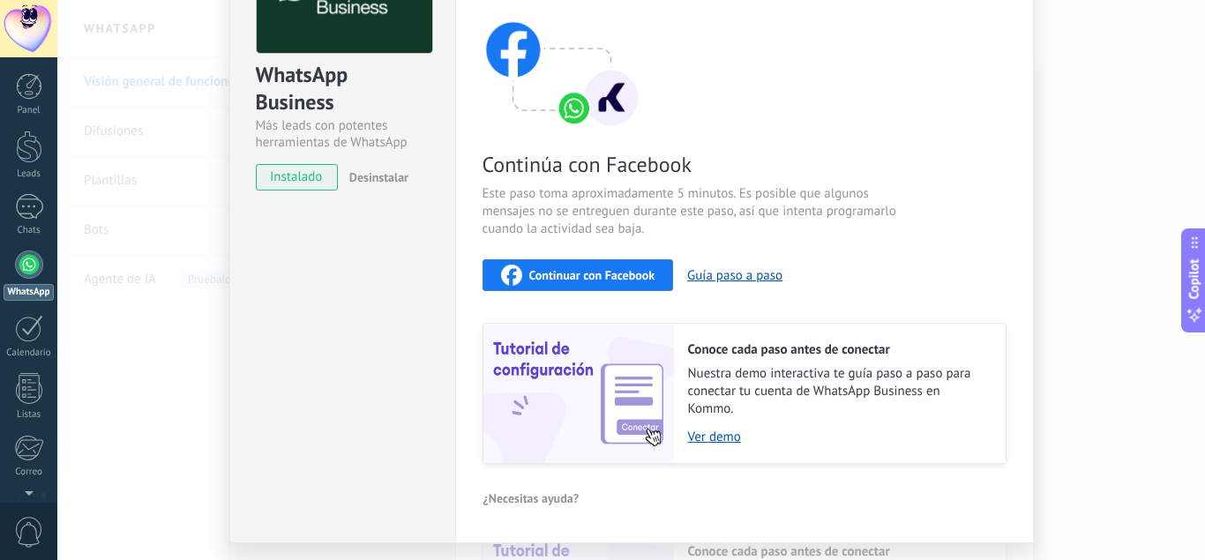
click at [557, 259] on div "Continuar con Facebook Guía paso a paso" at bounding box center [744, 275] width 524 height 32
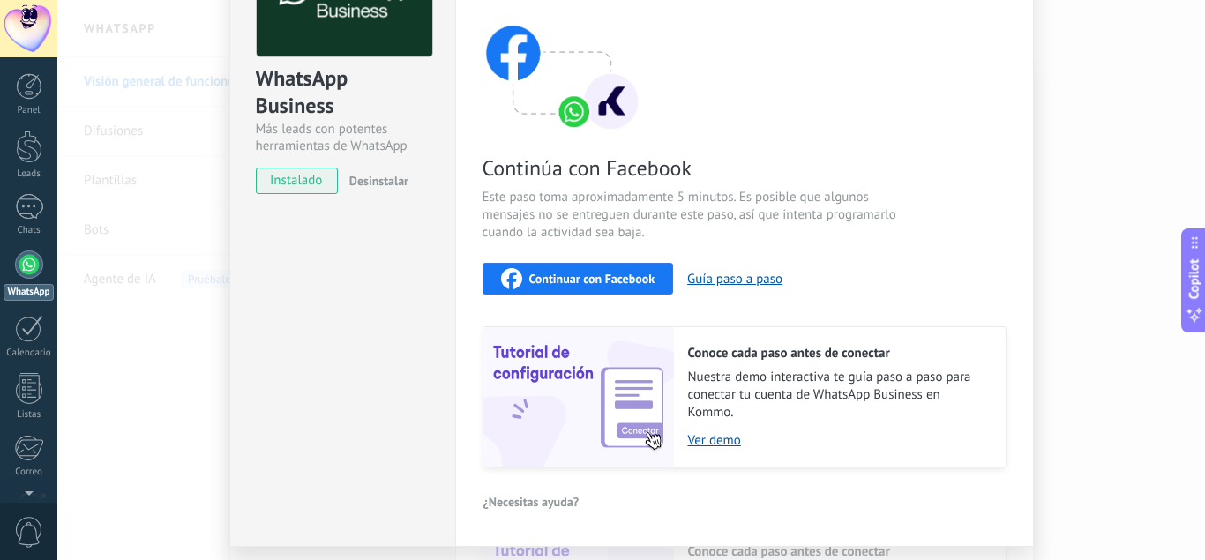
scroll to position [158, 0]
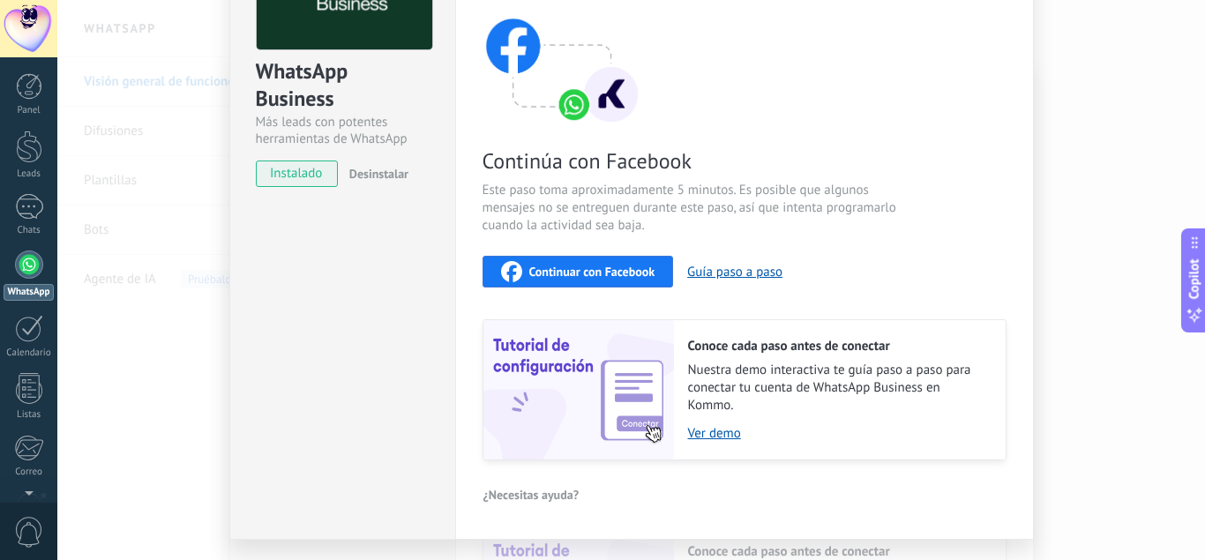
click at [555, 270] on span "Continuar con Facebook" at bounding box center [592, 271] width 126 height 12
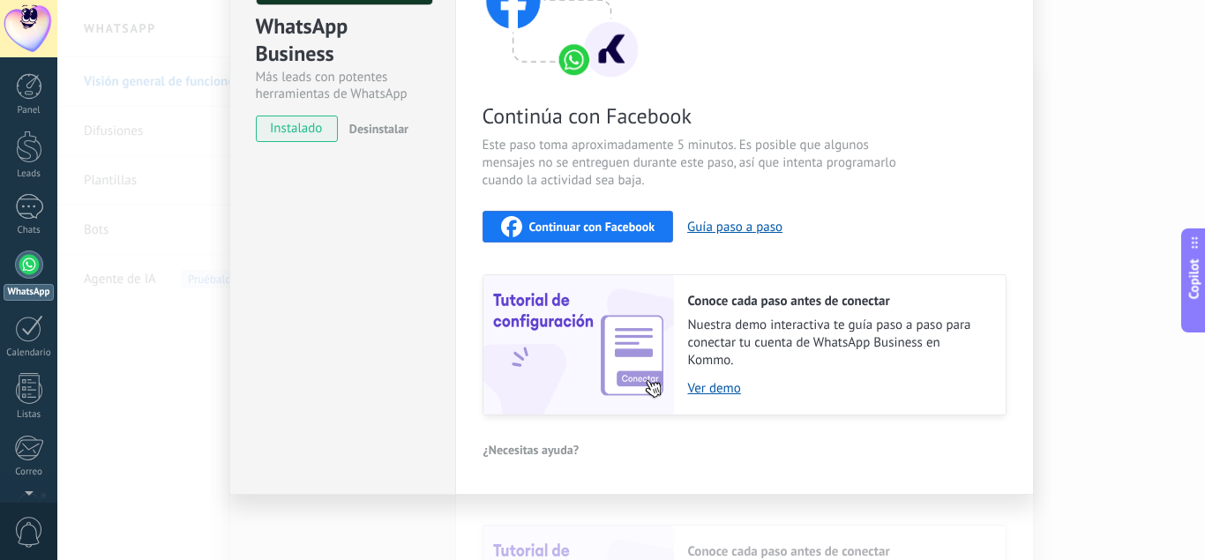
scroll to position [0, 0]
